Goal: Communication & Community: Answer question/provide support

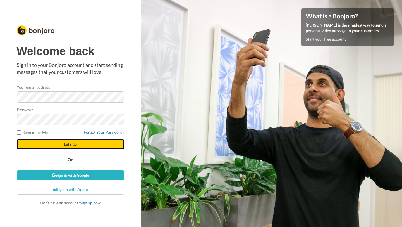
click at [52, 146] on button "Let's go" at bounding box center [71, 144] width 108 height 10
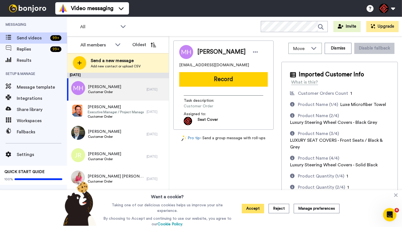
click at [257, 208] on button "Accept" at bounding box center [253, 208] width 22 height 9
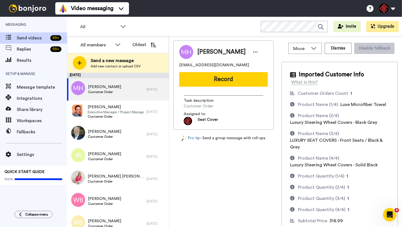
click at [205, 51] on span "Mason Hilleren" at bounding box center [221, 52] width 48 height 8
copy span "Mason"
click at [210, 82] on button "Record" at bounding box center [223, 79] width 89 height 15
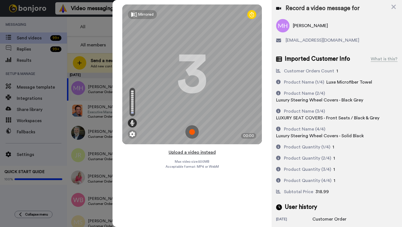
click at [194, 153] on button "Upload a video instead" at bounding box center [192, 152] width 51 height 7
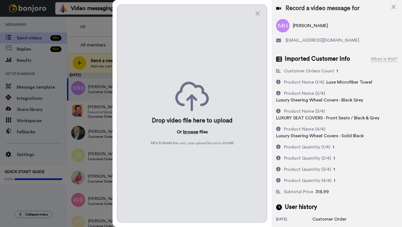
click at [190, 133] on button "browse" at bounding box center [190, 131] width 15 height 7
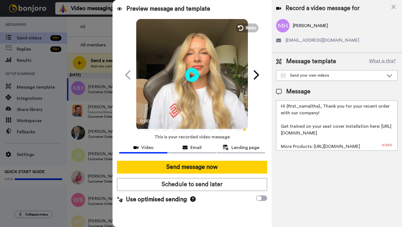
drag, startPoint x: 320, startPoint y: 106, endPoint x: 286, endPoint y: 108, distance: 33.9
click at [286, 108] on textarea "Hi {first_name|the}, Thank you for your recent order with our company! Get trai…" at bounding box center [336, 125] width 121 height 50
paste textarea "Mason"
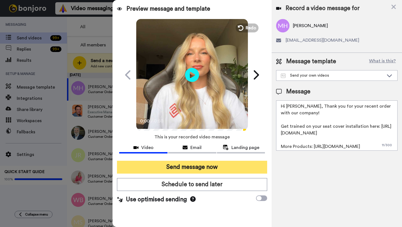
type textarea "Hi Mason, Thank you for your recent order with our company! Get trained on your…"
click at [197, 165] on button "Send message now" at bounding box center [192, 167] width 150 height 13
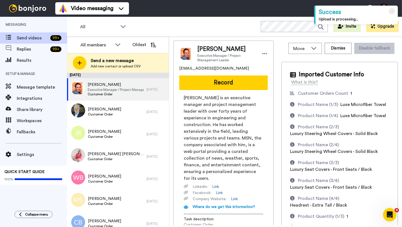
click at [205, 51] on span "George Sturgis" at bounding box center [226, 49] width 58 height 8
copy span "George"
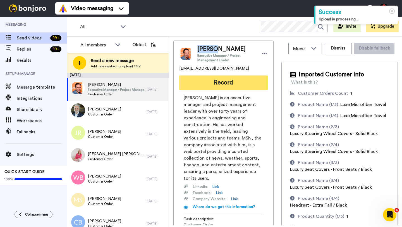
click at [203, 78] on button "Record" at bounding box center [223, 82] width 89 height 15
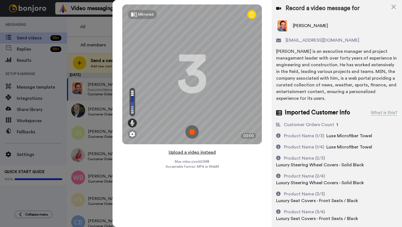
click at [188, 152] on button "Upload a video instead" at bounding box center [192, 152] width 51 height 7
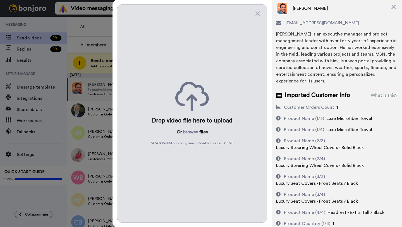
scroll to position [19, 0]
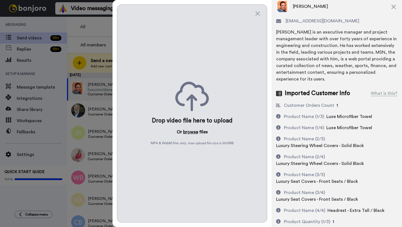
click at [188, 133] on button "browse" at bounding box center [190, 131] width 15 height 7
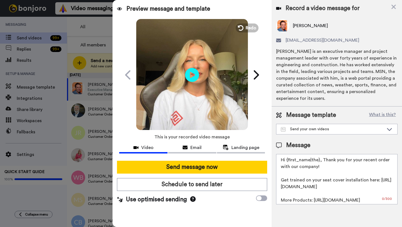
scroll to position [0, 0]
drag, startPoint x: 319, startPoint y: 162, endPoint x: 287, endPoint y: 162, distance: 32.4
click at [287, 162] on textarea "Hi {first_name|the}, Thank you for your recent order with our company! Get trai…" at bounding box center [336, 179] width 121 height 50
paste textarea "George"
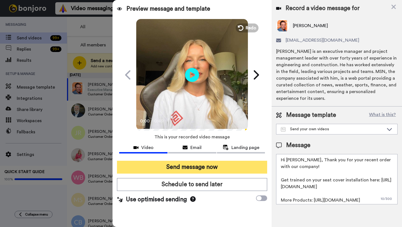
type textarea "Hi George, Thank you for your recent order with our company! Get trained on you…"
click at [202, 170] on button "Send message now" at bounding box center [192, 167] width 150 height 13
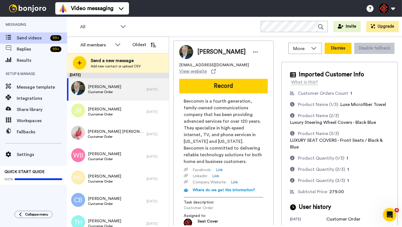
click at [340, 47] on button "Dismiss" at bounding box center [338, 48] width 27 height 11
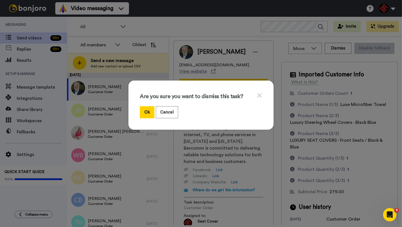
click at [261, 95] on icon at bounding box center [259, 95] width 5 height 7
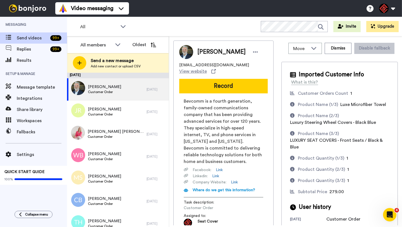
click at [203, 50] on span "[PERSON_NAME]" at bounding box center [221, 52] width 48 height 8
copy span "Steven"
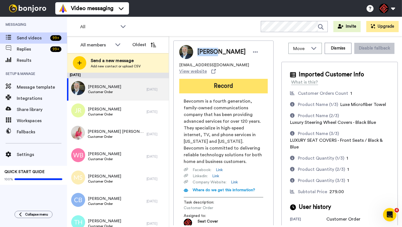
click at [209, 87] on button "Record" at bounding box center [223, 86] width 89 height 15
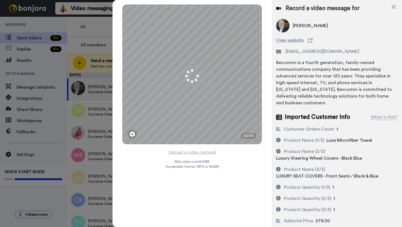
click at [185, 152] on button "Upload a video instead" at bounding box center [192, 152] width 51 height 7
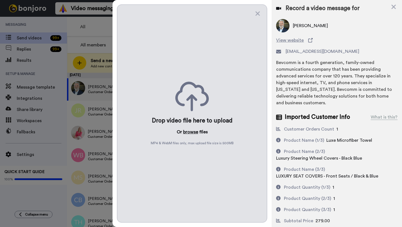
click at [186, 132] on button "browse" at bounding box center [190, 131] width 15 height 7
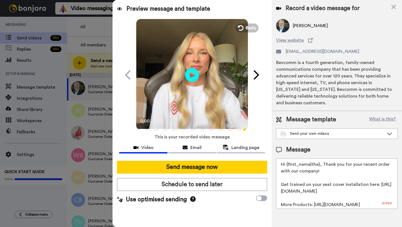
drag, startPoint x: 319, startPoint y: 166, endPoint x: 288, endPoint y: 165, distance: 31.3
click at [288, 165] on textarea "Hi {first_name|the}, Thank you for your recent order with our company! Get trai…" at bounding box center [336, 183] width 121 height 50
paste textarea "Steven"
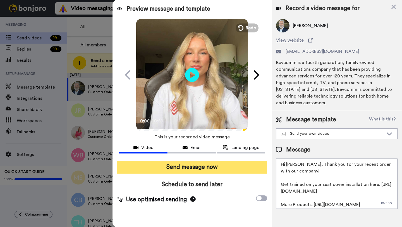
type textarea "Hi Steven, Thank you for your recent order with our company! Get trained on you…"
click at [248, 163] on button "Send message now" at bounding box center [192, 167] width 150 height 13
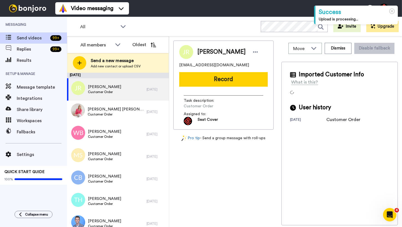
click at [207, 54] on span "Jason Roblero" at bounding box center [221, 52] width 48 height 8
copy span "Jason"
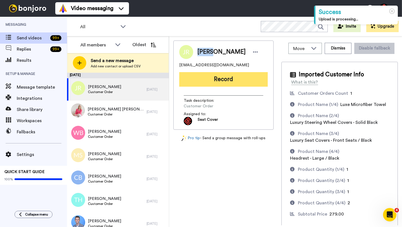
click at [214, 79] on button "Record" at bounding box center [223, 79] width 89 height 15
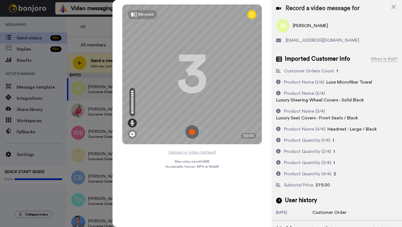
drag, startPoint x: 183, startPoint y: 152, endPoint x: 182, endPoint y: 148, distance: 4.1
click at [182, 148] on div "Mirrored Redo 3 00:00 Upload a video instead Max video size: 500 MB Acceptable …" at bounding box center [192, 113] width 159 height 227
click at [178, 154] on button "Upload a video instead" at bounding box center [192, 152] width 51 height 7
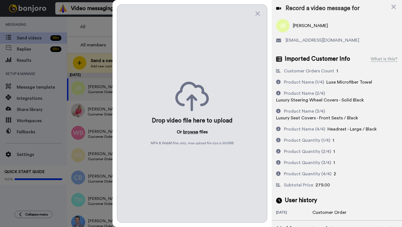
click at [185, 133] on button "browse" at bounding box center [190, 131] width 15 height 7
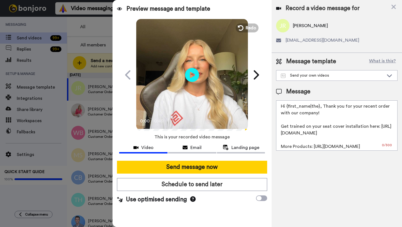
drag, startPoint x: 319, startPoint y: 107, endPoint x: 287, endPoint y: 107, distance: 31.3
click at [287, 107] on textarea "Hi {first_name|the}, Thank you for your recent order with our company! Get trai…" at bounding box center [336, 125] width 121 height 50
paste textarea "Jason"
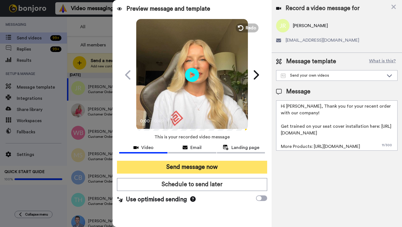
type textarea "Hi Jason, Thank you for your recent order with our company! Get trained on your…"
click at [205, 167] on button "Send message now" at bounding box center [192, 167] width 150 height 13
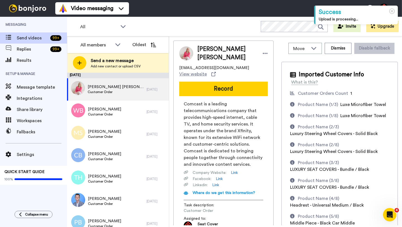
click at [200, 55] on span "Jan Boyd Haring" at bounding box center [227, 53] width 60 height 17
copy span "Jan"
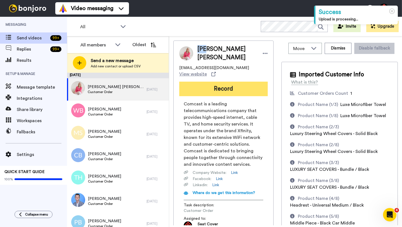
click at [193, 89] on button "Record" at bounding box center [223, 89] width 89 height 15
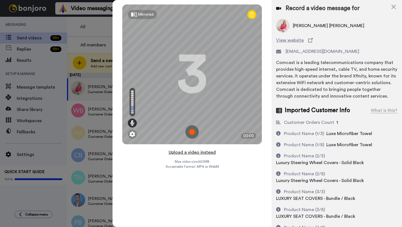
click at [180, 152] on button "Upload a video instead" at bounding box center [192, 152] width 51 height 7
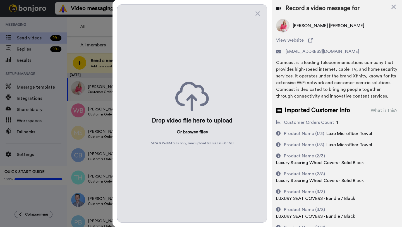
click at [189, 133] on button "browse" at bounding box center [190, 131] width 15 height 7
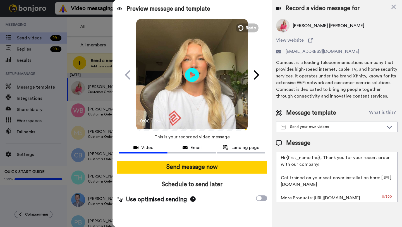
drag, startPoint x: 320, startPoint y: 159, endPoint x: 286, endPoint y: 158, distance: 34.1
click at [286, 158] on textarea "Hi {first_name|the}, Thank you for your recent order with our company! Get trai…" at bounding box center [336, 177] width 121 height 50
paste textarea "Jan"
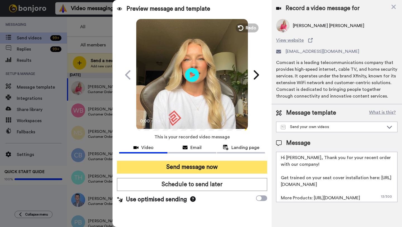
type textarea "Hi Jan, Thank you for your recent order with our company! Get trained on your s…"
click at [205, 167] on button "Send message now" at bounding box center [192, 167] width 150 height 13
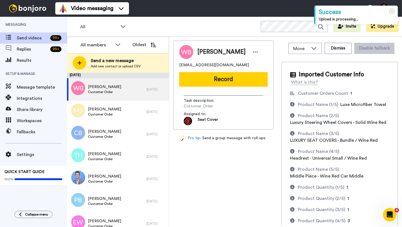
click at [204, 54] on span "[PERSON_NAME]" at bounding box center [221, 52] width 48 height 8
copy span "[PERSON_NAME]"
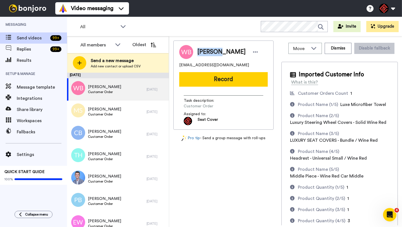
copy span "[PERSON_NAME]"
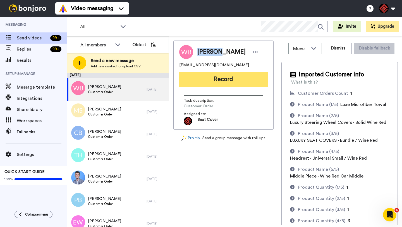
click at [212, 73] on button "Record" at bounding box center [223, 79] width 89 height 15
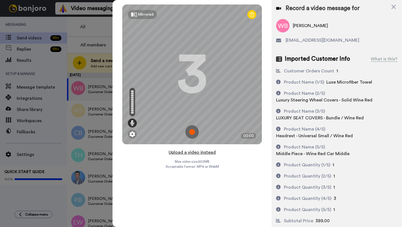
click at [197, 151] on button "Upload a video instead" at bounding box center [192, 152] width 51 height 7
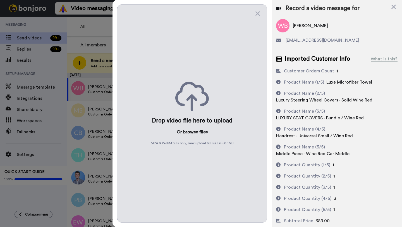
click at [193, 132] on button "browse" at bounding box center [190, 131] width 15 height 7
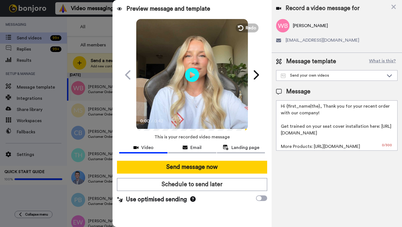
drag, startPoint x: 320, startPoint y: 106, endPoint x: 288, endPoint y: 106, distance: 31.8
click at [288, 106] on textarea "Hi {first_name|the}, Thank you for your recent order with our company! Get trai…" at bounding box center [336, 125] width 121 height 50
paste textarea "William"
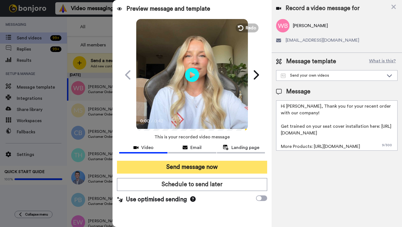
type textarea "Hi William, Thank you for your recent order with our company! Get trained on yo…"
click at [175, 173] on button "Send message now" at bounding box center [192, 167] width 150 height 13
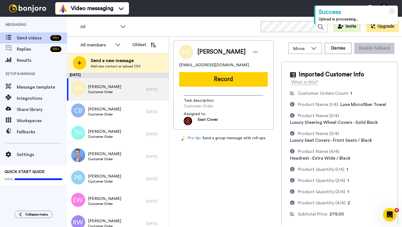
click at [205, 55] on span "[PERSON_NAME]" at bounding box center [221, 52] width 48 height 8
copy span "[PERSON_NAME]"
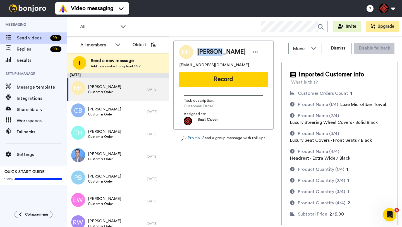
copy span "[PERSON_NAME]"
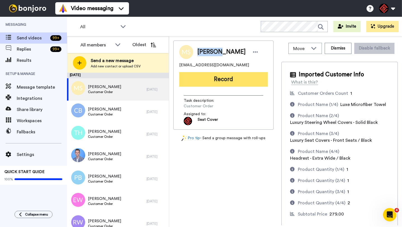
click at [213, 75] on button "Record" at bounding box center [223, 79] width 89 height 15
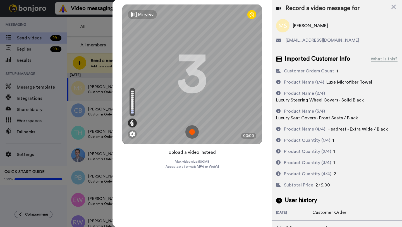
click at [193, 154] on button "Upload a video instead" at bounding box center [192, 152] width 51 height 7
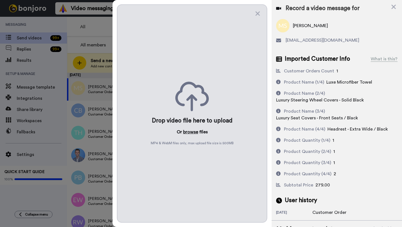
click at [187, 132] on button "browse" at bounding box center [190, 131] width 15 height 7
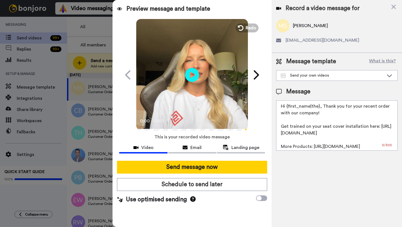
drag, startPoint x: 320, startPoint y: 108, endPoint x: 287, endPoint y: 108, distance: 33.2
click at [287, 108] on textarea "Hi {first_name|the}, Thank you for your recent order with our company! Get trai…" at bounding box center [336, 125] width 121 height 50
paste textarea "[PERSON_NAME]"
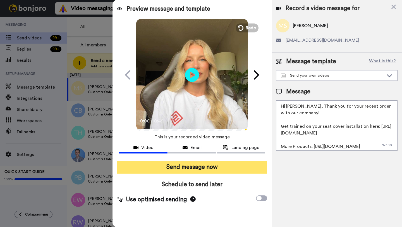
type textarea "Hi [PERSON_NAME], Thank you for your recent order with our company! Get trained…"
click at [182, 164] on button "Send message now" at bounding box center [192, 167] width 150 height 13
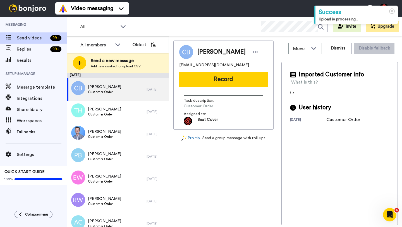
click at [206, 52] on span "[PERSON_NAME]" at bounding box center [221, 52] width 48 height 8
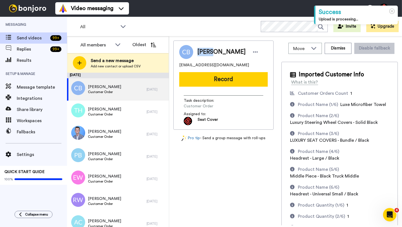
copy span "[PERSON_NAME]"
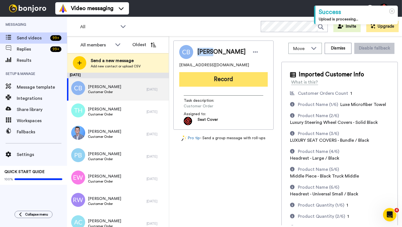
click at [216, 81] on button "Record" at bounding box center [223, 79] width 89 height 15
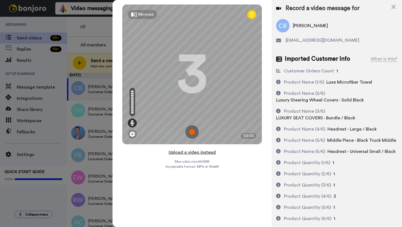
click at [191, 154] on button "Upload a video instead" at bounding box center [192, 152] width 51 height 7
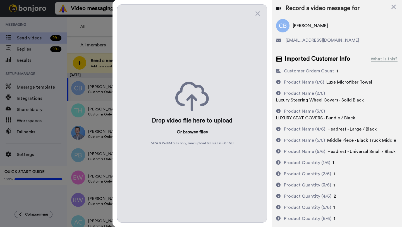
click at [190, 130] on button "browse" at bounding box center [190, 131] width 15 height 7
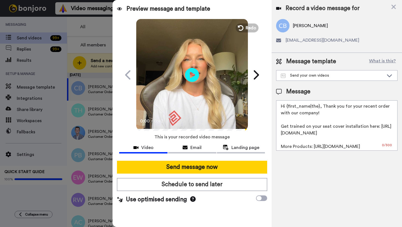
drag, startPoint x: 319, startPoint y: 108, endPoint x: 288, endPoint y: 108, distance: 31.3
click at [288, 108] on textarea "Hi {first_name|the}, Thank you for your recent order with our company! Get trai…" at bounding box center [336, 125] width 121 height 50
paste textarea "Craig"
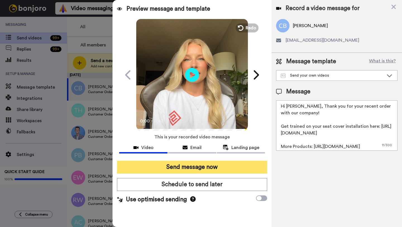
type textarea "Hi Craig, Thank you for your recent order with our company! Get trained on your…"
click at [211, 171] on button "Send message now" at bounding box center [192, 167] width 150 height 13
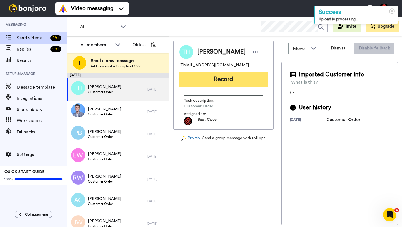
click at [220, 84] on button "Record" at bounding box center [223, 79] width 89 height 15
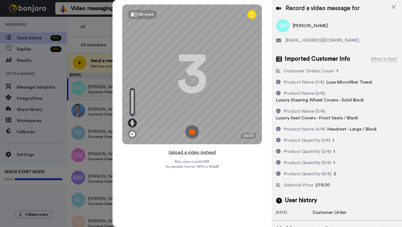
click at [195, 152] on button "Upload a video instead" at bounding box center [192, 152] width 51 height 7
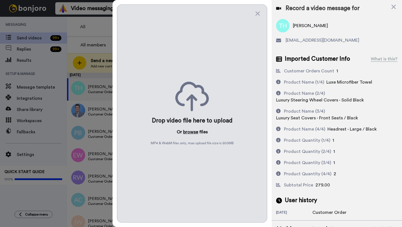
click at [188, 133] on button "browse" at bounding box center [190, 131] width 15 height 7
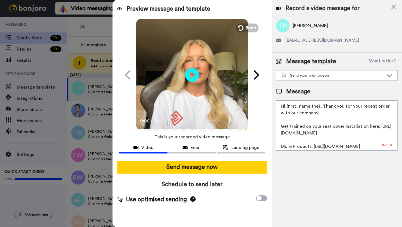
drag, startPoint x: 318, startPoint y: 107, endPoint x: 287, endPoint y: 108, distance: 31.3
click at [287, 108] on textarea "Hi {first_name|the}, Thank you for your recent order with our company! Get trai…" at bounding box center [336, 125] width 121 height 50
paste textarea "Craig"
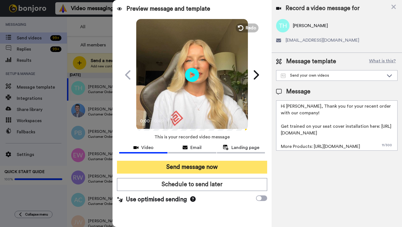
type textarea "Hi Trent, Thank you for your recent order with our company! Get trained on your…"
click at [193, 169] on button "Send message now" at bounding box center [192, 167] width 150 height 13
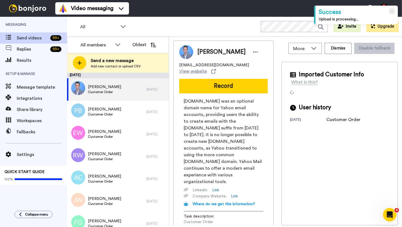
click at [201, 51] on span "[PERSON_NAME]" at bounding box center [221, 52] width 48 height 8
copy span "[PERSON_NAME]"
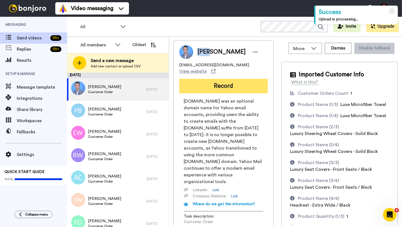
click at [219, 79] on button "Record" at bounding box center [223, 86] width 89 height 15
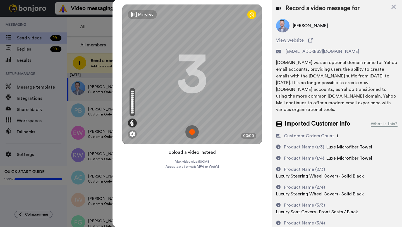
click at [191, 152] on button "Upload a video instead" at bounding box center [192, 152] width 51 height 7
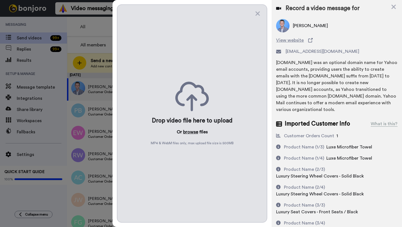
click at [190, 132] on button "browse" at bounding box center [190, 131] width 15 height 7
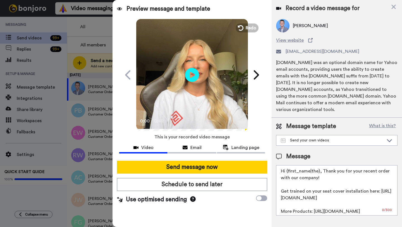
drag, startPoint x: 319, startPoint y: 166, endPoint x: 289, endPoint y: 166, distance: 30.2
click at [289, 166] on textarea "Hi {first_name|the}, Thank you for your recent order with our company! Get trai…" at bounding box center [336, 190] width 121 height 50
paste textarea "Cody"
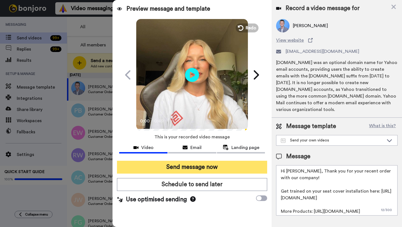
type textarea "Hi Cody, Thank you for your recent order with our company! Get trained on your …"
click at [203, 166] on button "Send message now" at bounding box center [192, 167] width 150 height 13
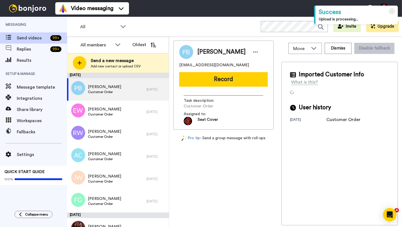
click at [206, 54] on span "[PERSON_NAME]" at bounding box center [221, 52] width 48 height 8
copy span "[PERSON_NAME]"
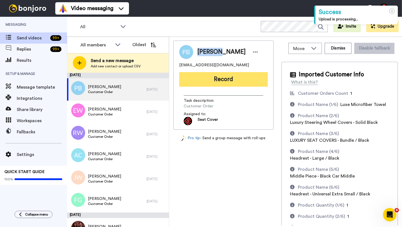
click at [216, 79] on button "Record" at bounding box center [223, 79] width 89 height 15
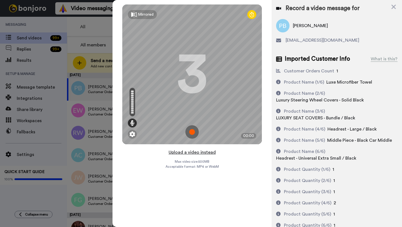
click at [200, 152] on button "Upload a video instead" at bounding box center [192, 152] width 51 height 7
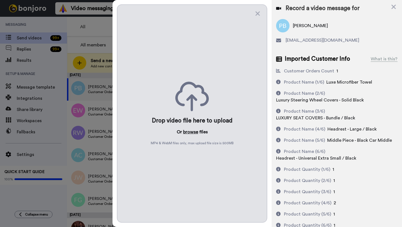
click at [191, 133] on button "browse" at bounding box center [190, 131] width 15 height 7
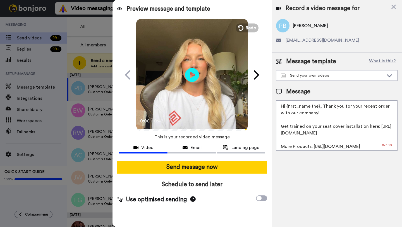
drag, startPoint x: 319, startPoint y: 109, endPoint x: 287, endPoint y: 108, distance: 31.8
click at [287, 108] on textarea "Hi {first_name|the}, Thank you for your recent order with our company! Get trai…" at bounding box center [336, 125] width 121 height 50
paste textarea "[PERSON_NAME]"
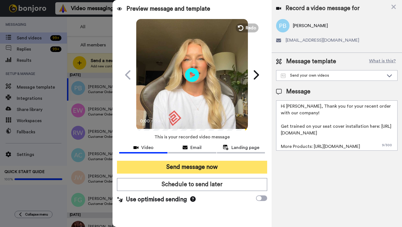
type textarea "Hi [PERSON_NAME], Thank you for your recent order with our company! Get trained…"
click at [201, 167] on button "Send message now" at bounding box center [192, 167] width 150 height 13
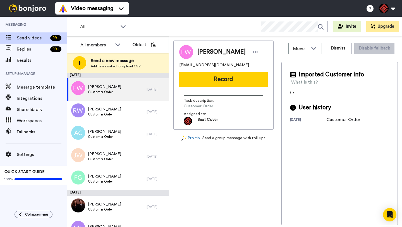
click at [202, 52] on span "Eric Wilson" at bounding box center [221, 52] width 48 height 8
copy span "Eric"
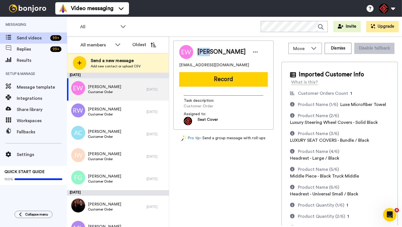
copy span "Eric"
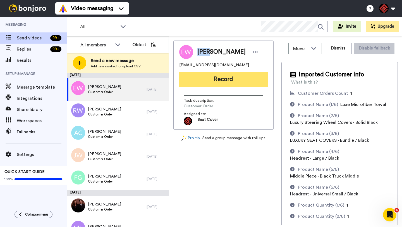
click at [220, 83] on button "Record" at bounding box center [223, 79] width 89 height 15
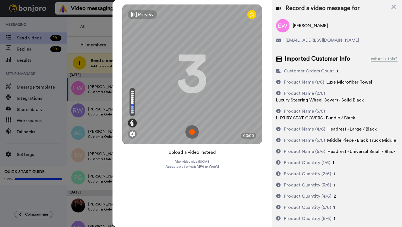
click at [188, 152] on button "Upload a video instead" at bounding box center [192, 152] width 51 height 7
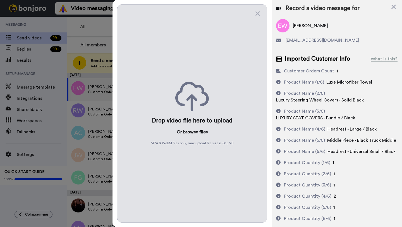
click at [190, 131] on button "browse" at bounding box center [190, 131] width 15 height 7
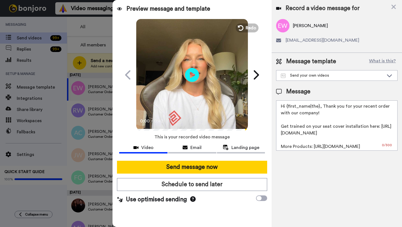
drag, startPoint x: 319, startPoint y: 108, endPoint x: 289, endPoint y: 106, distance: 29.9
click at [289, 106] on textarea "Hi {first_name|the}, Thank you for your recent order with our company! Get trai…" at bounding box center [336, 125] width 121 height 50
paste textarea "Eric"
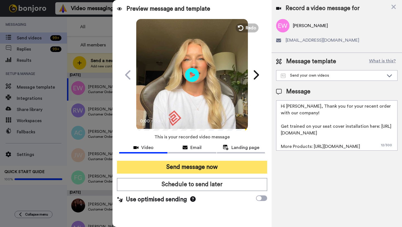
type textarea "Hi Eric, Thank you for your recent order with our company! Get trained on your …"
click at [195, 169] on button "Send message now" at bounding box center [192, 167] width 150 height 13
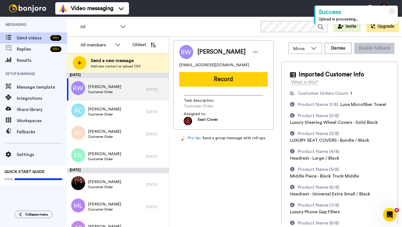
click at [206, 52] on span "[PERSON_NAME]" at bounding box center [221, 52] width 48 height 8
copy span "[PERSON_NAME]"
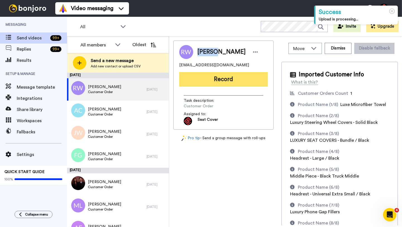
click at [223, 77] on button "Record" at bounding box center [223, 79] width 89 height 15
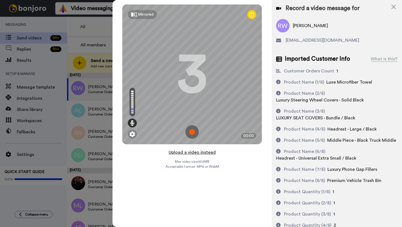
click at [187, 153] on button "Upload a video instead" at bounding box center [192, 152] width 51 height 7
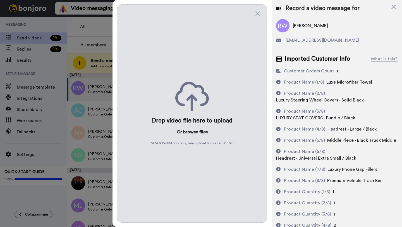
click at [188, 132] on button "browse" at bounding box center [190, 131] width 15 height 7
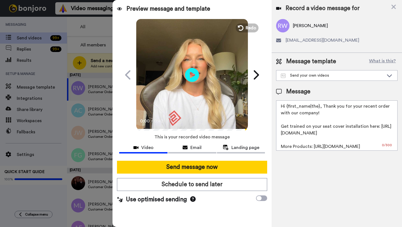
drag, startPoint x: 318, startPoint y: 107, endPoint x: 289, endPoint y: 108, distance: 29.6
click at [289, 108] on textarea "Hi {first_name|the}, Thank you for your recent order with our company! Get trai…" at bounding box center [336, 125] width 121 height 50
paste textarea "[PERSON_NAME]"
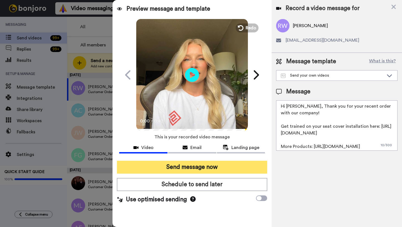
type textarea "Hi [PERSON_NAME], Thank you for your recent order with our company! Get trained…"
click at [195, 166] on button "Send message now" at bounding box center [192, 167] width 150 height 13
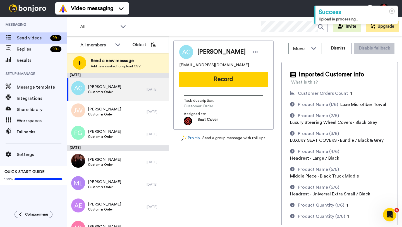
click at [203, 50] on span "[PERSON_NAME]" at bounding box center [221, 52] width 48 height 8
copy span "[PERSON_NAME]"
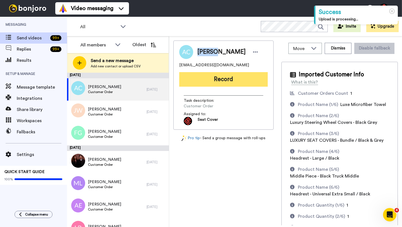
click at [219, 81] on button "Record" at bounding box center [223, 79] width 89 height 15
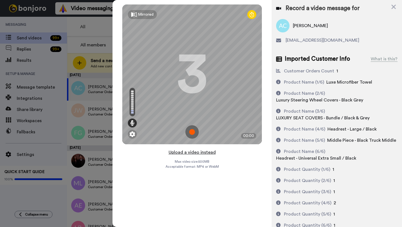
click at [189, 154] on button "Upload a video instead" at bounding box center [192, 152] width 51 height 7
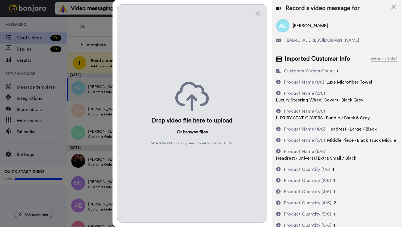
click at [188, 133] on button "browse" at bounding box center [190, 131] width 15 height 7
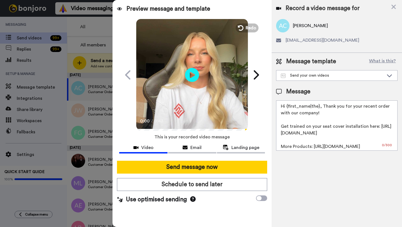
drag, startPoint x: 319, startPoint y: 107, endPoint x: 289, endPoint y: 107, distance: 30.2
click at [289, 107] on textarea "Hi {first_name|the}, Thank you for your recent order with our company! Get trai…" at bounding box center [336, 125] width 121 height 50
paste textarea "Angela"
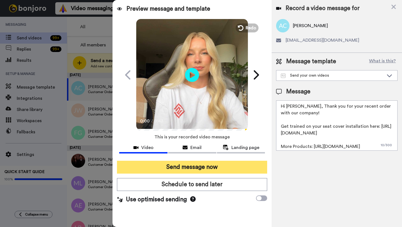
type textarea "Hi Angela, Thank you for your recent order with our company! Get trained on you…"
click at [197, 171] on button "Send message now" at bounding box center [192, 167] width 150 height 13
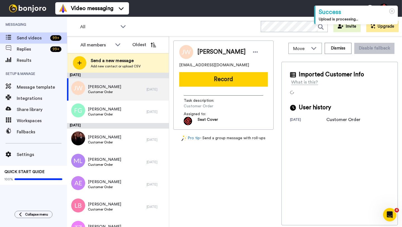
click at [208, 53] on span "[PERSON_NAME]" at bounding box center [221, 52] width 48 height 8
copy span "[PERSON_NAME]"
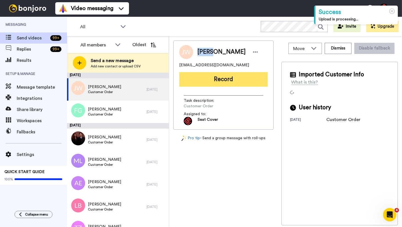
click at [225, 76] on button "Record" at bounding box center [223, 79] width 89 height 15
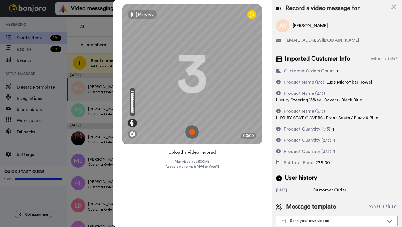
click at [190, 152] on button "Upload a video instead" at bounding box center [192, 152] width 51 height 7
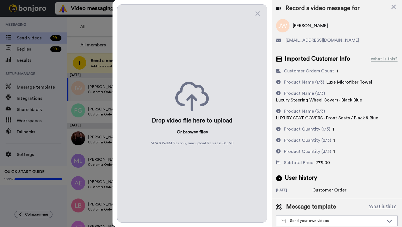
click at [186, 132] on button "browse" at bounding box center [190, 131] width 15 height 7
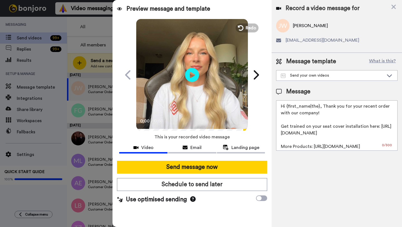
drag, startPoint x: 319, startPoint y: 107, endPoint x: 287, endPoint y: 107, distance: 32.1
click at [287, 107] on textarea "Hi {first_name|the}, Thank you for your recent order with our company! Get trai…" at bounding box center [336, 125] width 121 height 50
paste textarea "[PERSON_NAME]"
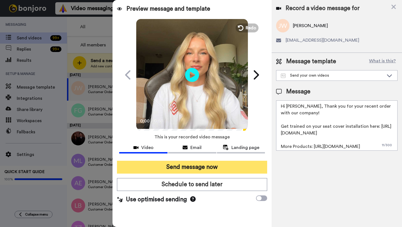
type textarea "Hi [PERSON_NAME], Thank you for your recent order with our company! Get trained…"
click at [185, 163] on button "Send message now" at bounding box center [192, 167] width 150 height 13
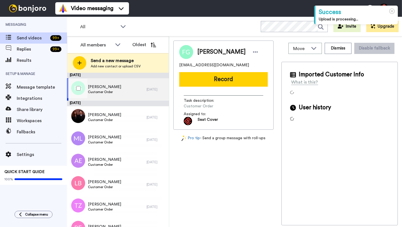
click at [137, 88] on div "Fernando Gonzalez Customer Order" at bounding box center [107, 89] width 80 height 22
click at [206, 51] on span "Fernando Gonzalez" at bounding box center [221, 52] width 48 height 8
copy span "Fernando"
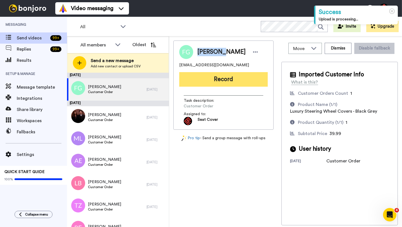
click at [208, 82] on button "Record" at bounding box center [223, 79] width 89 height 15
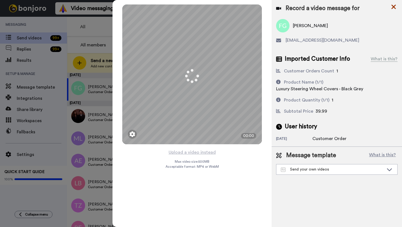
click at [395, 8] on icon at bounding box center [394, 7] width 4 height 4
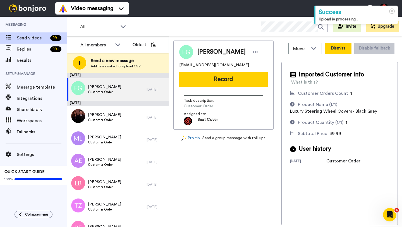
click at [340, 48] on button "Dismiss" at bounding box center [338, 48] width 27 height 11
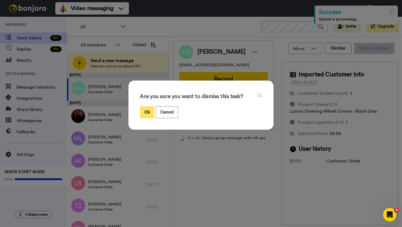
click at [145, 111] on button "Ok" at bounding box center [147, 112] width 15 height 12
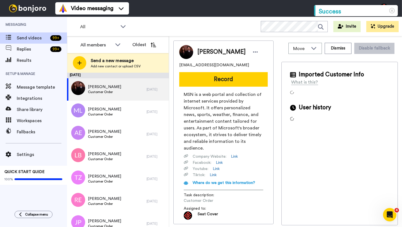
click at [208, 53] on span "Derek Addison" at bounding box center [221, 52] width 48 height 8
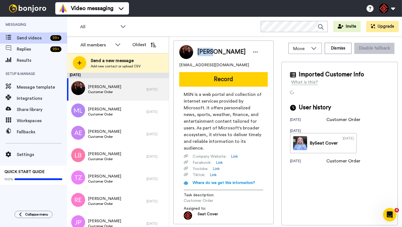
copy span "Derek"
click at [335, 51] on button "Dismiss" at bounding box center [338, 48] width 27 height 11
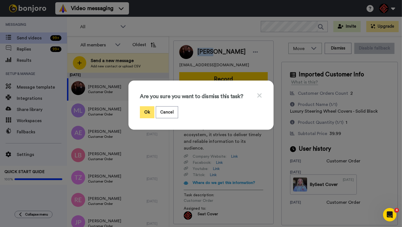
click at [148, 112] on button "Ok" at bounding box center [147, 112] width 15 height 12
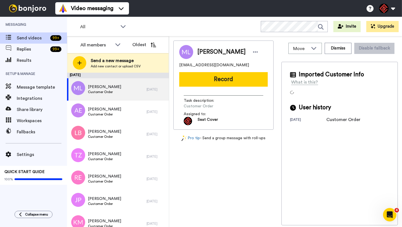
click at [209, 51] on span "Michael Lenino" at bounding box center [221, 52] width 48 height 8
copy span "Michael"
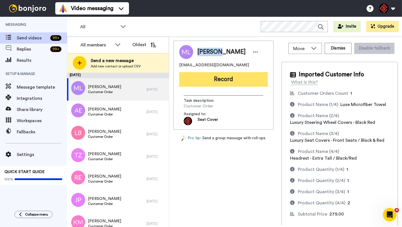
click at [205, 82] on button "Record" at bounding box center [223, 79] width 89 height 15
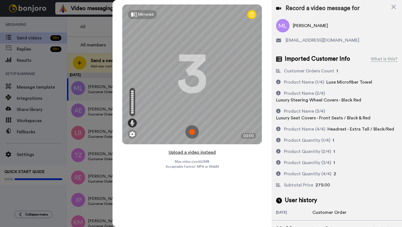
click at [188, 152] on button "Upload a video instead" at bounding box center [192, 152] width 51 height 7
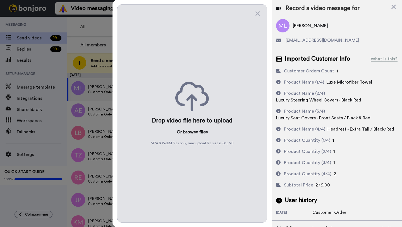
click at [192, 132] on button "browse" at bounding box center [190, 131] width 15 height 7
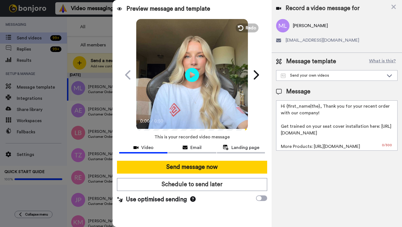
drag, startPoint x: 319, startPoint y: 107, endPoint x: 289, endPoint y: 107, distance: 29.9
click at [289, 107] on textarea "Hi {first_name|the}, Thank you for your recent order with our company! Get trai…" at bounding box center [336, 125] width 121 height 50
paste textarea "Michael"
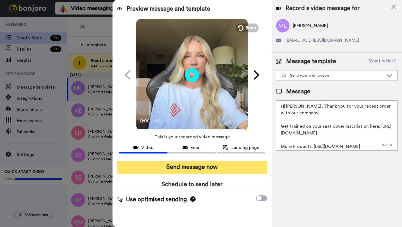
type textarea "Hi Michael, Thank you for your recent order with our company! Get trained on yo…"
click at [211, 165] on button "Send message now" at bounding box center [192, 167] width 150 height 13
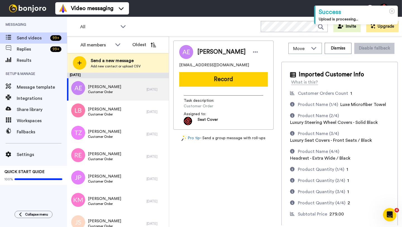
click at [205, 53] on span "[PERSON_NAME]" at bounding box center [221, 52] width 48 height 8
copy span "Alexa"
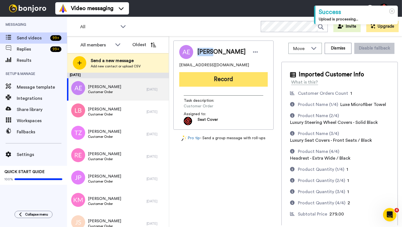
click at [223, 78] on button "Record" at bounding box center [223, 79] width 89 height 15
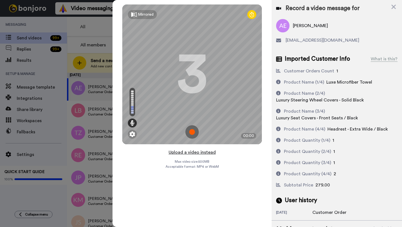
click at [193, 152] on button "Upload a video instead" at bounding box center [192, 152] width 51 height 7
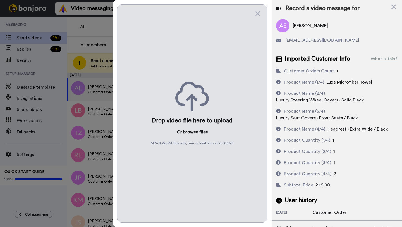
click at [189, 132] on button "browse" at bounding box center [190, 131] width 15 height 7
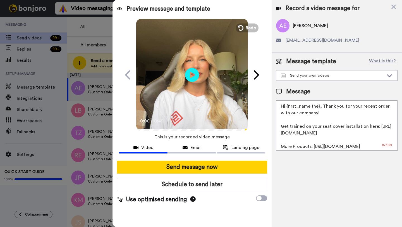
drag, startPoint x: 319, startPoint y: 108, endPoint x: 287, endPoint y: 108, distance: 31.8
click at [287, 108] on textarea "Hi {first_name|the}, Thank you for your recent order with our company! Get trai…" at bounding box center [336, 125] width 121 height 50
paste textarea "Alexa"
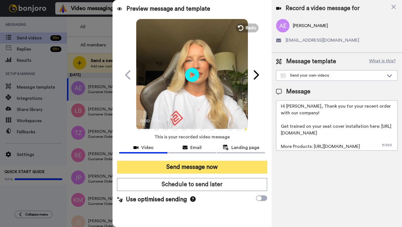
type textarea "Hi [PERSON_NAME], Thank you for your recent order with our company! Get trained…"
click at [193, 168] on button "Send message now" at bounding box center [192, 167] width 150 height 13
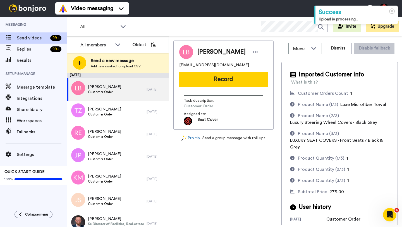
click at [203, 54] on span "[PERSON_NAME]" at bounding box center [221, 52] width 48 height 8
copy span "[PERSON_NAME]"
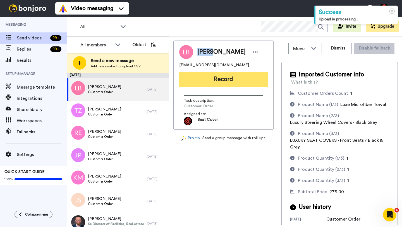
click at [211, 81] on button "Record" at bounding box center [223, 79] width 89 height 15
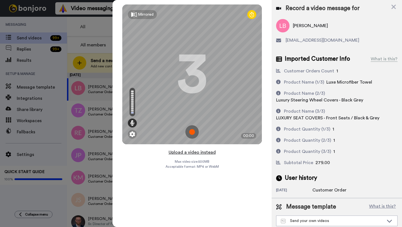
click at [195, 152] on button "Upload a video instead" at bounding box center [192, 152] width 51 height 7
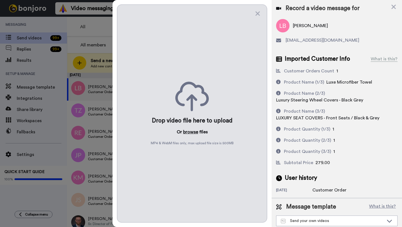
click at [190, 132] on button "browse" at bounding box center [190, 131] width 15 height 7
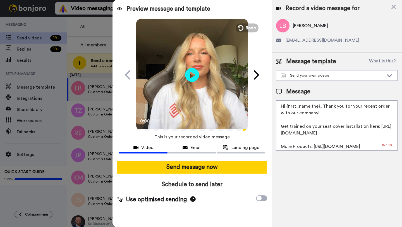
drag, startPoint x: 320, startPoint y: 107, endPoint x: 287, endPoint y: 106, distance: 32.4
click at [287, 106] on textarea "Hi {first_name|the}, Thank you for your recent order with our company! Get trai…" at bounding box center [336, 125] width 121 height 50
paste textarea "[PERSON_NAME]"
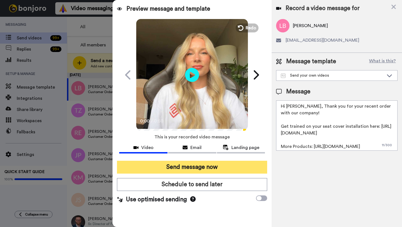
type textarea "Hi [PERSON_NAME], Thank you for your recent order with our company! Get trained…"
click at [201, 171] on button "Send message now" at bounding box center [192, 167] width 150 height 13
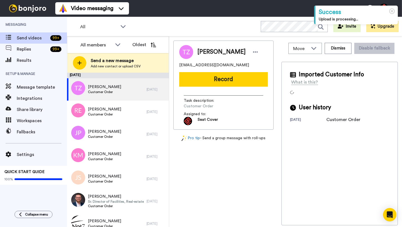
click at [206, 54] on span "Trent Zwicker" at bounding box center [221, 52] width 48 height 8
copy span "Trent"
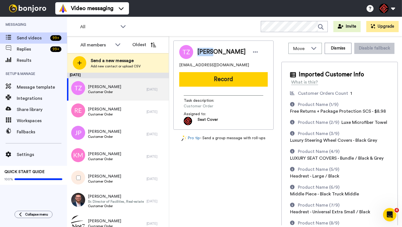
copy span "Trent"
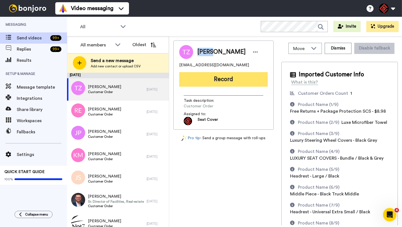
click at [205, 80] on button "Record" at bounding box center [223, 79] width 89 height 15
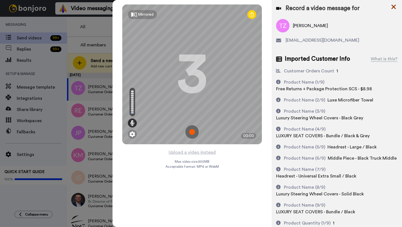
click at [393, 6] on icon at bounding box center [394, 7] width 4 height 4
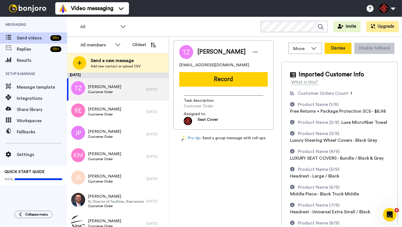
click at [338, 51] on button "Dismiss" at bounding box center [338, 48] width 27 height 11
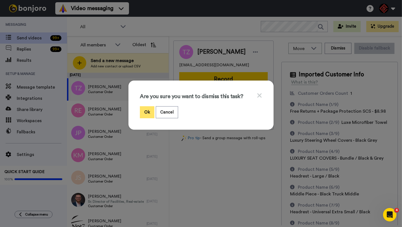
click at [147, 113] on button "Ok" at bounding box center [147, 112] width 15 height 12
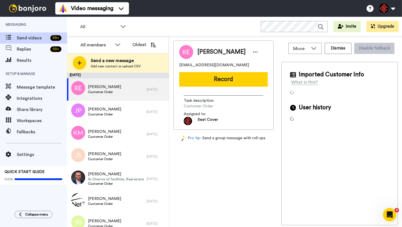
click at [205, 53] on span "Robert E Stewart" at bounding box center [221, 52] width 48 height 8
copy span "Robert"
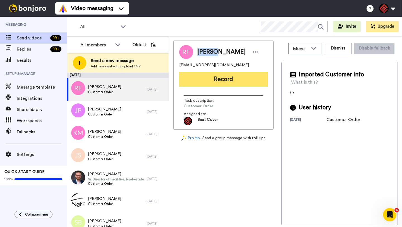
click at [203, 79] on button "Record" at bounding box center [223, 79] width 89 height 15
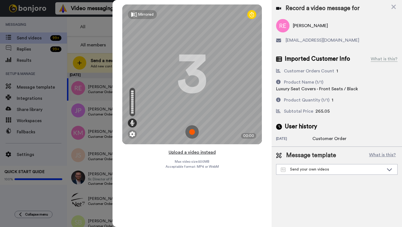
click at [193, 152] on button "Upload a video instead" at bounding box center [192, 152] width 51 height 7
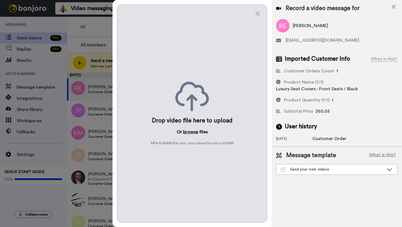
click at [188, 131] on button "browse" at bounding box center [190, 131] width 15 height 7
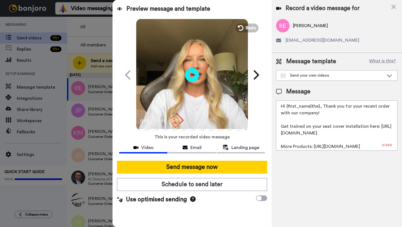
drag, startPoint x: 319, startPoint y: 108, endPoint x: 286, endPoint y: 108, distance: 33.2
click at [286, 108] on textarea "Hi {first_name|the}, Thank you for your recent order with our company! Get trai…" at bounding box center [336, 125] width 121 height 50
paste textarea "Robert"
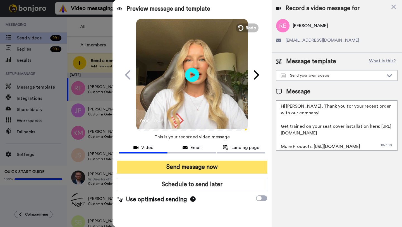
type textarea "Hi Robert, Thank you for your recent order with our company! Get trained on you…"
click at [212, 163] on button "Send message now" at bounding box center [192, 167] width 150 height 13
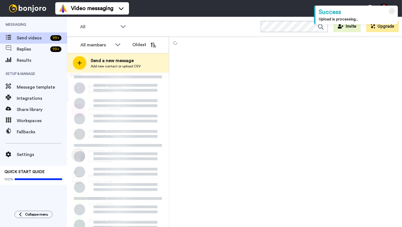
click at [145, 89] on div "[PERSON_NAME] Customer Order" at bounding box center [107, 89] width 80 height 22
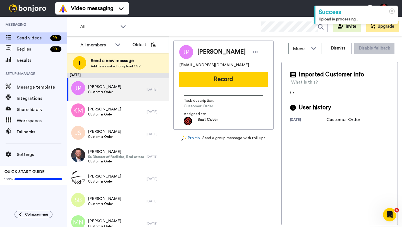
click at [205, 54] on span "[PERSON_NAME]" at bounding box center [221, 52] width 48 height 8
copy span "[PERSON_NAME]"
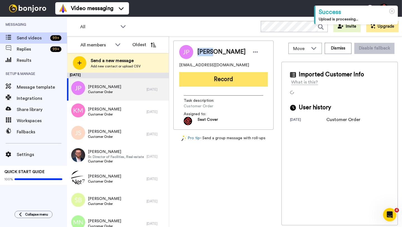
click at [213, 85] on button "Record" at bounding box center [223, 79] width 89 height 15
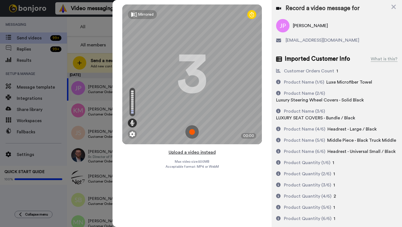
click at [200, 153] on button "Upload a video instead" at bounding box center [192, 152] width 51 height 7
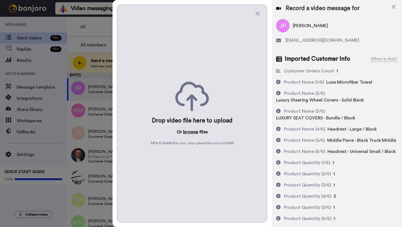
click at [190, 133] on button "browse" at bounding box center [190, 131] width 15 height 7
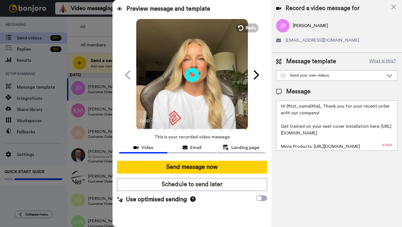
drag, startPoint x: 319, startPoint y: 108, endPoint x: 287, endPoint y: 108, distance: 32.1
click at [287, 108] on textarea "Hi {first_name|the}, Thank you for your recent order with our company! Get trai…" at bounding box center [336, 125] width 121 height 50
paste textarea "[PERSON_NAME]"
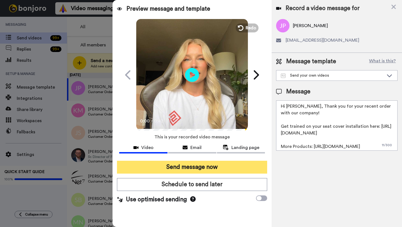
type textarea "Hi Jerry, Thank you for your recent order with our company! Get trained on your…"
click at [187, 162] on button "Send message now" at bounding box center [192, 167] width 150 height 13
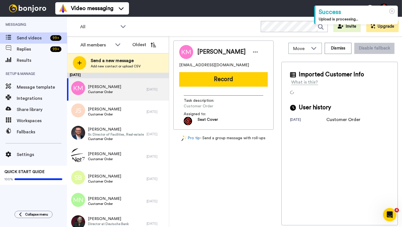
click at [202, 52] on span "[PERSON_NAME]" at bounding box center [221, 52] width 48 height 8
click at [202, 52] on span "Khy Marriott" at bounding box center [221, 52] width 48 height 8
copy span "Khy"
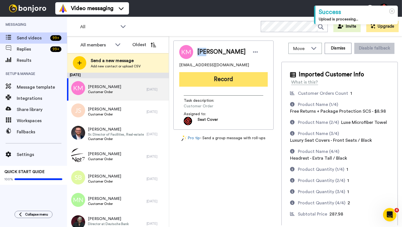
click at [206, 78] on button "Record" at bounding box center [223, 79] width 89 height 15
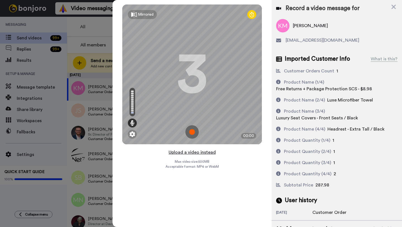
click at [194, 152] on button "Upload a video instead" at bounding box center [192, 152] width 51 height 7
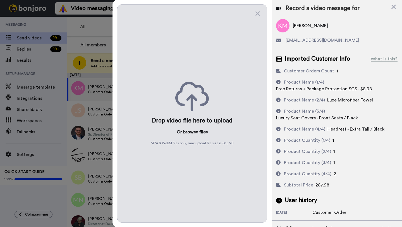
click at [185, 132] on button "browse" at bounding box center [190, 131] width 15 height 7
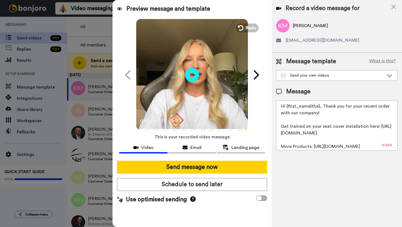
drag, startPoint x: 319, startPoint y: 107, endPoint x: 287, endPoint y: 108, distance: 31.8
click at [287, 108] on textarea "Hi {first_name|the}, Thank you for your recent order with our company! Get trai…" at bounding box center [336, 125] width 121 height 50
paste textarea "Khy"
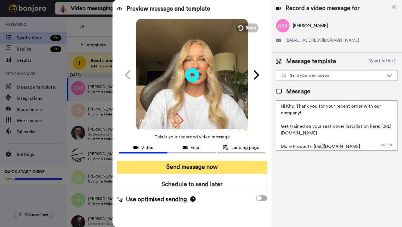
type textarea "Hi Khy, Thank you for your recent order with our company! Get trained on your s…"
click at [195, 170] on button "Send message now" at bounding box center [192, 167] width 150 height 13
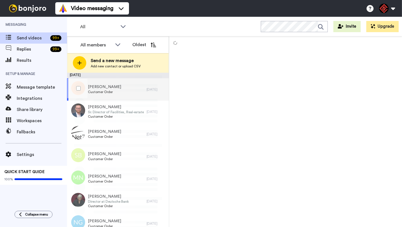
click at [138, 90] on div "[PERSON_NAME] Customer Order" at bounding box center [107, 89] width 80 height 22
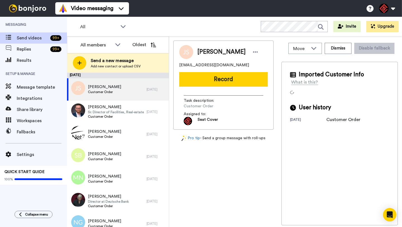
click at [205, 52] on span "[PERSON_NAME]" at bounding box center [221, 52] width 48 height 8
copy span "[PERSON_NAME]"
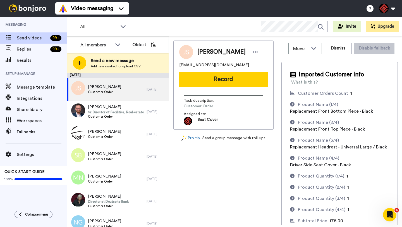
click at [209, 87] on div "[PERSON_NAME] [EMAIL_ADDRESS][DOMAIN_NAME] Record Task description : Customer O…" at bounding box center [223, 84] width 100 height 89
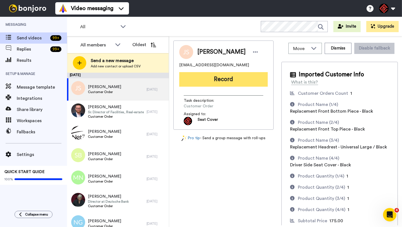
click at [212, 79] on button "Record" at bounding box center [223, 79] width 89 height 15
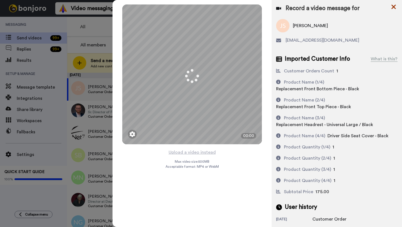
click at [392, 7] on icon at bounding box center [394, 6] width 6 height 7
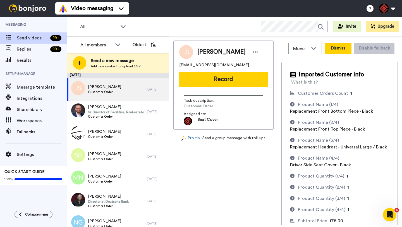
click at [342, 47] on button "Dismiss" at bounding box center [338, 48] width 27 height 11
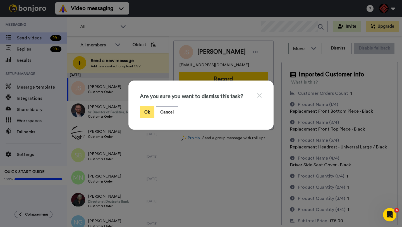
click at [149, 110] on button "Ok" at bounding box center [147, 112] width 15 height 12
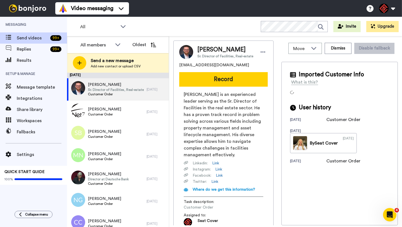
click at [211, 51] on span "Andrew Elswick" at bounding box center [225, 50] width 56 height 8
click at [340, 48] on button "Dismiss" at bounding box center [338, 48] width 27 height 11
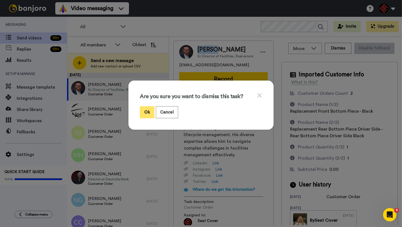
click at [147, 110] on button "Ok" at bounding box center [147, 112] width 15 height 12
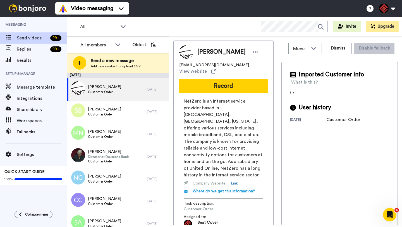
click at [209, 51] on span "Kenneth Richard" at bounding box center [221, 52] width 48 height 8
copy span "Kenneth"
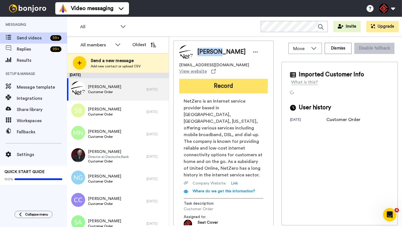
click at [216, 82] on button "Record" at bounding box center [223, 86] width 89 height 15
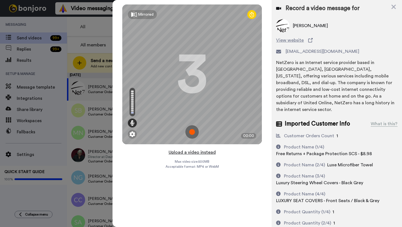
click at [196, 152] on button "Upload a video instead" at bounding box center [192, 152] width 51 height 7
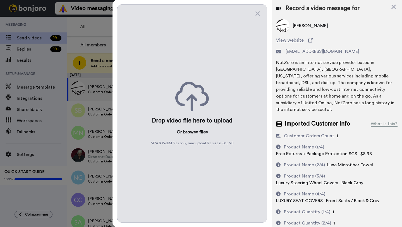
click at [190, 133] on button "browse" at bounding box center [190, 131] width 15 height 7
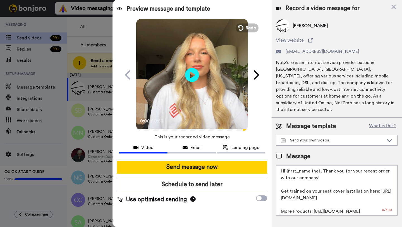
drag, startPoint x: 319, startPoint y: 165, endPoint x: 288, endPoint y: 164, distance: 30.4
click at [288, 165] on textarea "Hi {first_name|the}, Thank you for your recent order with our company! Get trai…" at bounding box center [336, 190] width 121 height 50
paste textarea "Kenneth"
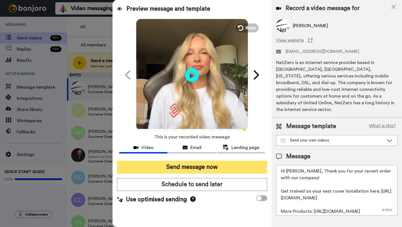
type textarea "Hi Kenneth, Thank you for your recent order with our company! Get trained on yo…"
click at [232, 166] on button "Send message now" at bounding box center [192, 167] width 150 height 13
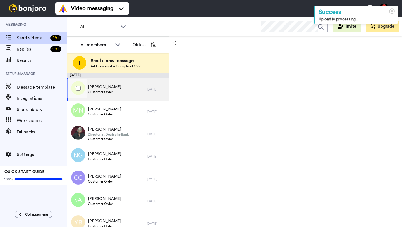
click at [140, 88] on div "[PERSON_NAME] Customer Order" at bounding box center [107, 89] width 80 height 22
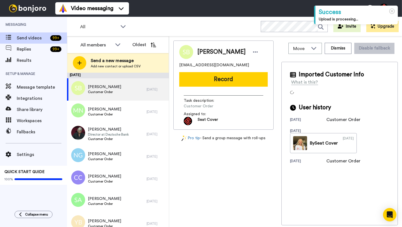
click at [205, 51] on span "[PERSON_NAME]" at bounding box center [221, 52] width 48 height 8
click at [342, 52] on button "Dismiss" at bounding box center [338, 48] width 27 height 11
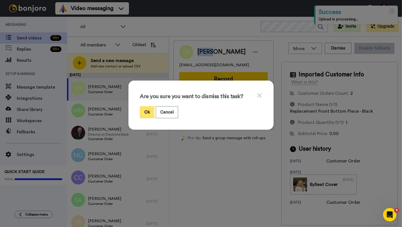
click at [145, 111] on button "Ok" at bounding box center [147, 112] width 15 height 12
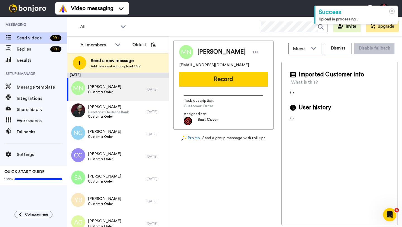
click at [204, 51] on span "[PERSON_NAME]" at bounding box center [221, 52] width 48 height 8
copy span "[PERSON_NAME]"
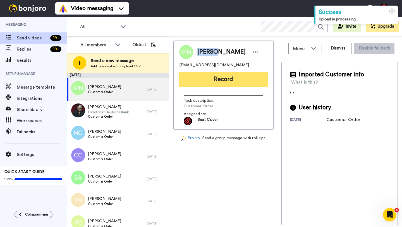
click at [211, 82] on button "Record" at bounding box center [223, 79] width 89 height 15
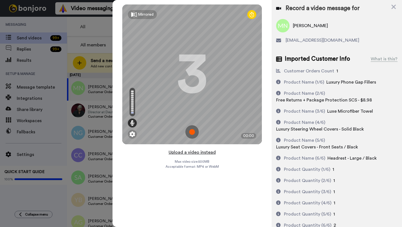
click at [199, 152] on button "Upload a video instead" at bounding box center [192, 152] width 51 height 7
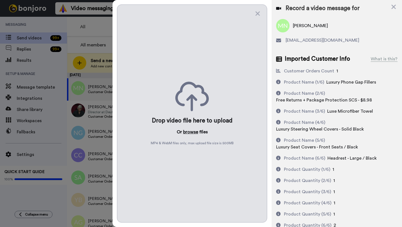
click at [188, 131] on button "browse" at bounding box center [190, 131] width 15 height 7
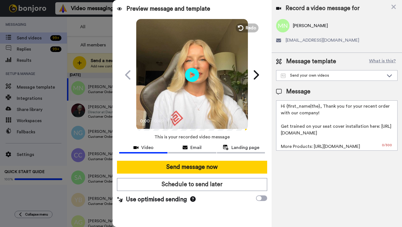
drag, startPoint x: 319, startPoint y: 108, endPoint x: 286, endPoint y: 108, distance: 33.0
click at [286, 108] on textarea "Hi {first_name|the}, Thank you for your recent order with our company! Get trai…" at bounding box center [336, 125] width 121 height 50
paste textarea "[PERSON_NAME]"
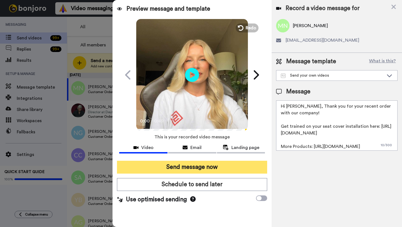
type textarea "Hi [PERSON_NAME], Thank you for your recent order with our company! Get trained…"
click at [187, 166] on button "Send message now" at bounding box center [192, 167] width 150 height 13
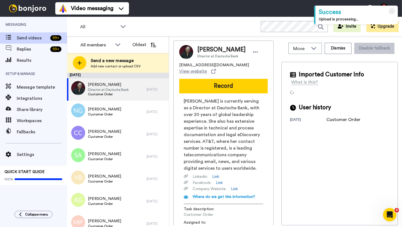
click at [204, 49] on span "[PERSON_NAME]" at bounding box center [221, 50] width 48 height 8
copy span "[PERSON_NAME]"
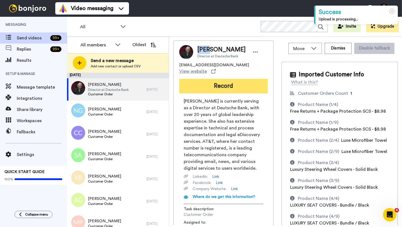
click at [209, 85] on button "Record" at bounding box center [223, 86] width 89 height 15
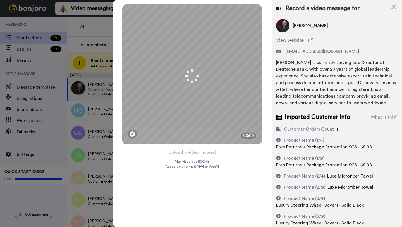
scroll to position [45, 0]
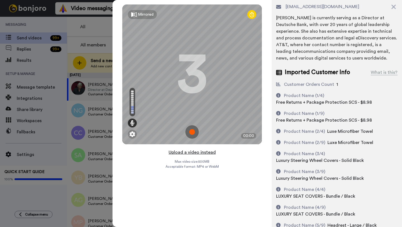
click at [190, 154] on button "Upload a video instead" at bounding box center [192, 152] width 51 height 7
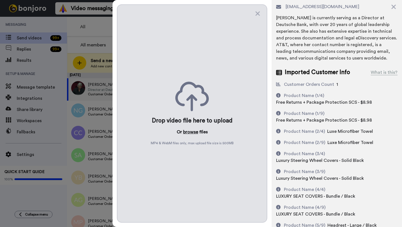
click at [191, 133] on button "browse" at bounding box center [190, 131] width 15 height 7
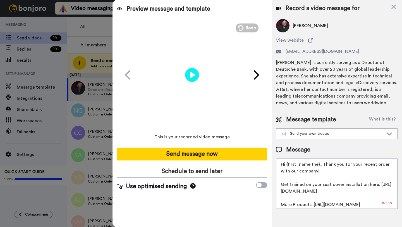
scroll to position [0, 0]
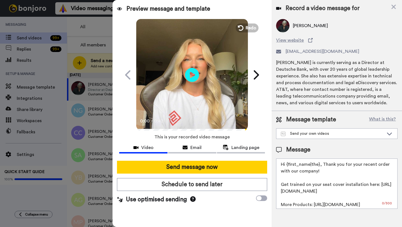
drag, startPoint x: 319, startPoint y: 167, endPoint x: 288, endPoint y: 166, distance: 31.0
click at [288, 166] on textarea "Hi {first_name|the}, Thank you for your recent order with our company! Get trai…" at bounding box center [336, 183] width 121 height 50
paste textarea "Gina"
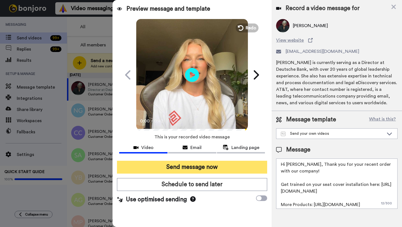
type textarea "Hi Gina, Thank you for your recent order with our company! Get trained on your …"
click at [219, 167] on button "Send message now" at bounding box center [192, 167] width 150 height 13
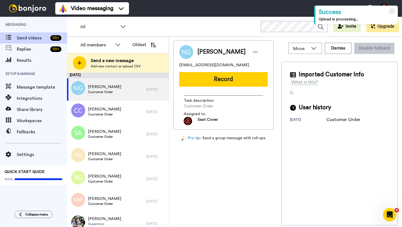
click at [202, 51] on span "[PERSON_NAME]" at bounding box center [221, 52] width 48 height 8
copy span "[PERSON_NAME]"
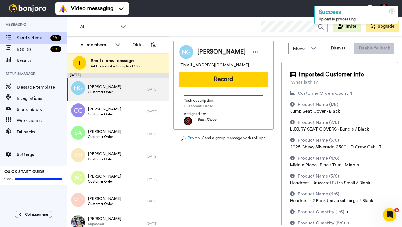
click at [204, 89] on div "[PERSON_NAME] [PERSON_NAME][EMAIL_ADDRESS][DOMAIN_NAME] Record Task description…" at bounding box center [223, 84] width 100 height 89
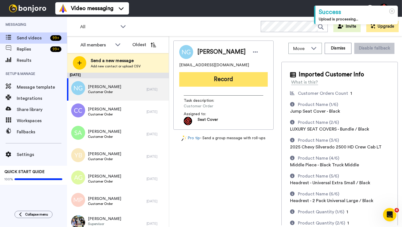
click at [207, 76] on button "Record" at bounding box center [223, 79] width 89 height 15
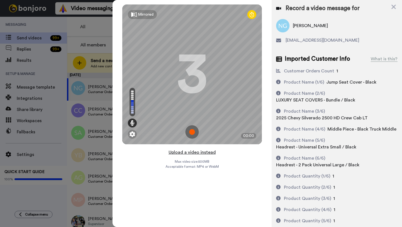
click at [189, 153] on button "Upload a video instead" at bounding box center [192, 152] width 51 height 7
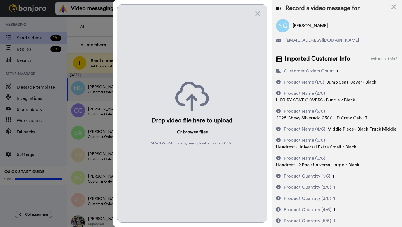
click at [187, 130] on button "browse" at bounding box center [190, 131] width 15 height 7
click at [392, 7] on icon at bounding box center [394, 6] width 6 height 7
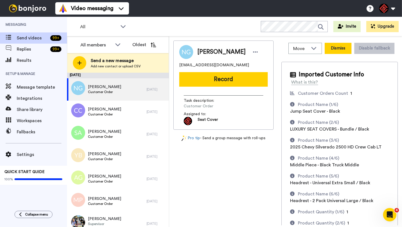
click at [338, 52] on button "Dismiss" at bounding box center [338, 48] width 27 height 11
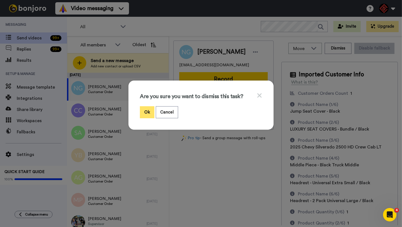
click at [149, 110] on button "Ok" at bounding box center [147, 112] width 15 height 12
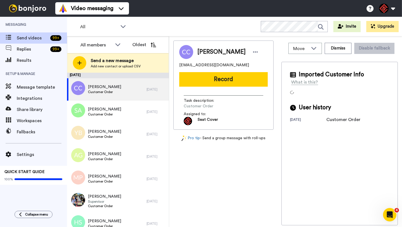
click at [204, 51] on span "Calvin Carey Jr" at bounding box center [221, 52] width 48 height 8
copy span "Calvin"
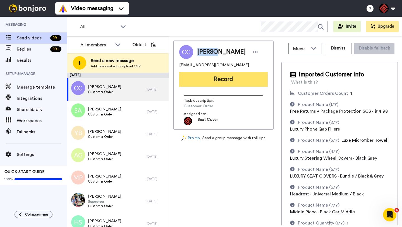
click at [207, 83] on button "Record" at bounding box center [223, 79] width 89 height 15
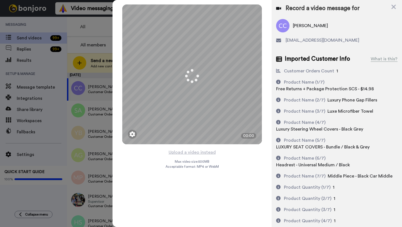
click at [191, 156] on div "Upload a video instead Max video size: 500 MB Acceptable format: MP4 or WebM" at bounding box center [192, 184] width 53 height 71
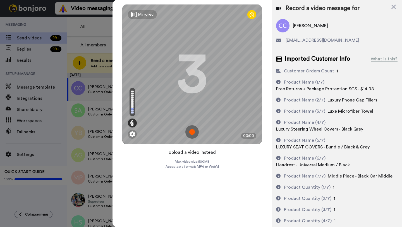
click at [187, 152] on button "Upload a video instead" at bounding box center [192, 152] width 51 height 7
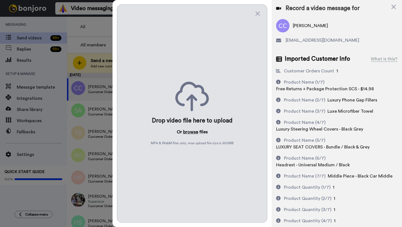
click at [185, 133] on button "browse" at bounding box center [190, 131] width 15 height 7
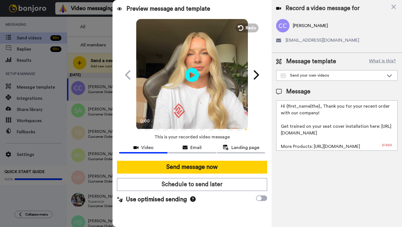
drag, startPoint x: 320, startPoint y: 107, endPoint x: 287, endPoint y: 107, distance: 33.0
click at [287, 107] on textarea "Hi {first_name|the}, Thank you for your recent order with our company! Get trai…" at bounding box center [336, 125] width 121 height 50
paste textarea "Calvin"
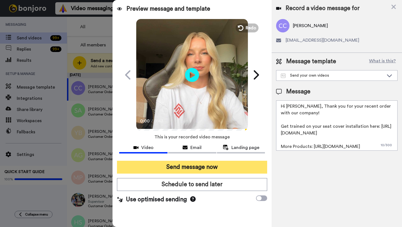
type textarea "Hi Calvin, Thank you for your recent order with our company! Get trained on you…"
click at [207, 163] on button "Send message now" at bounding box center [192, 167] width 150 height 13
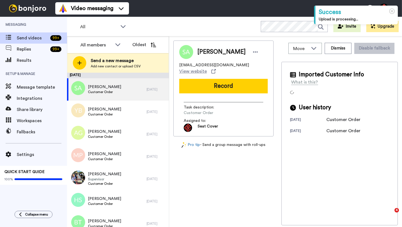
click at [204, 53] on span "[PERSON_NAME]" at bounding box center [221, 52] width 48 height 8
copy span "[PERSON_NAME]"
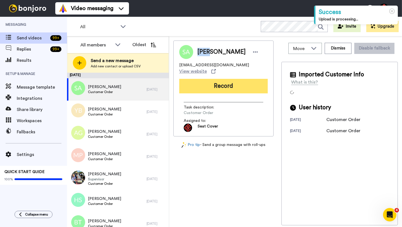
click at [209, 87] on button "Record" at bounding box center [223, 86] width 89 height 15
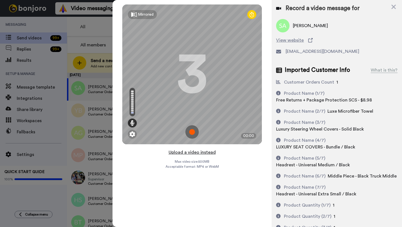
click at [194, 152] on button "Upload a video instead" at bounding box center [192, 152] width 51 height 7
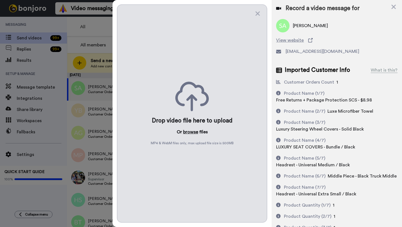
click at [190, 132] on button "browse" at bounding box center [190, 131] width 15 height 7
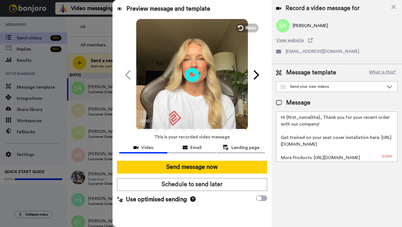
drag, startPoint x: 319, startPoint y: 118, endPoint x: 287, endPoint y: 118, distance: 32.1
click at [287, 118] on textarea "Hi {first_name|the}, Thank you for your recent order with our company! Get trai…" at bounding box center [336, 136] width 121 height 50
paste textarea "[PERSON_NAME]"
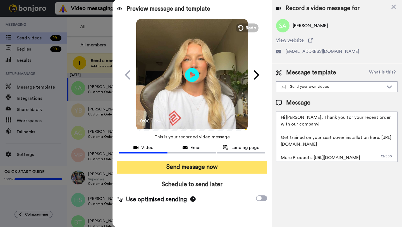
type textarea "Hi [PERSON_NAME], Thank you for your recent order with our company! Get trained…"
click at [214, 166] on button "Send message now" at bounding box center [192, 167] width 150 height 13
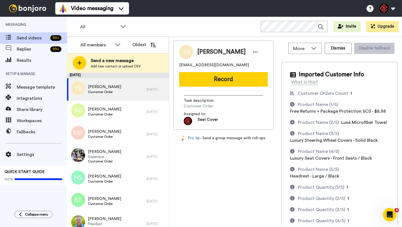
click at [203, 51] on span "[PERSON_NAME]" at bounding box center [221, 52] width 48 height 8
copy span "[PERSON_NAME]"
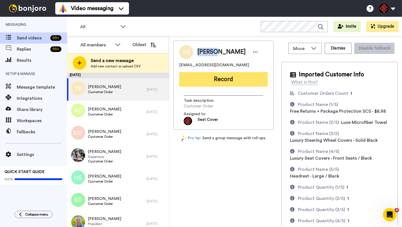
click at [206, 84] on button "Record" at bounding box center [223, 79] width 89 height 15
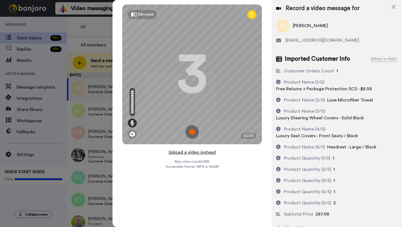
click at [193, 151] on button "Upload a video instead" at bounding box center [192, 152] width 51 height 7
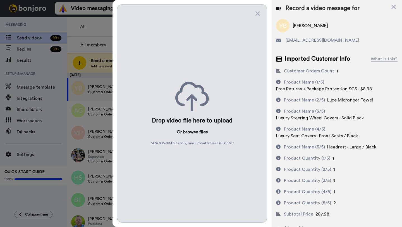
click at [190, 132] on button "browse" at bounding box center [190, 131] width 15 height 7
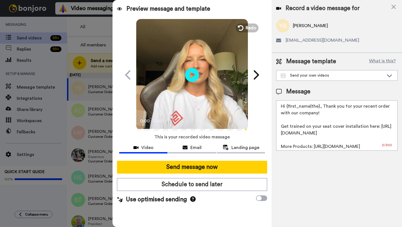
drag, startPoint x: 318, startPoint y: 107, endPoint x: 285, endPoint y: 107, distance: 33.0
click at [285, 107] on textarea "Hi {first_name|the}, Thank you for your recent order with our company! Get trai…" at bounding box center [336, 125] width 121 height 50
paste textarea "[PERSON_NAME]"
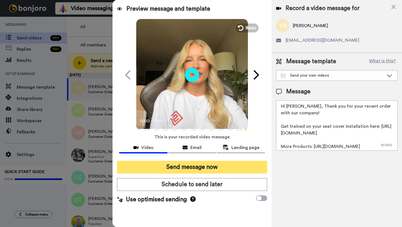
type textarea "Hi [PERSON_NAME], Thank you for your recent order with our company! Get trained…"
click at [185, 167] on button "Send message now" at bounding box center [192, 167] width 150 height 13
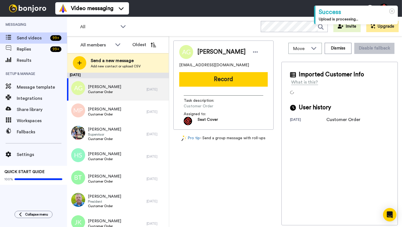
click at [208, 54] on span "Andrew Grover" at bounding box center [221, 52] width 48 height 8
copy span "Andrew"
click at [211, 87] on div "Andrew Grover mtgrover77@gmail.com Record Task description : Customer Order Ass…" at bounding box center [223, 84] width 100 height 89
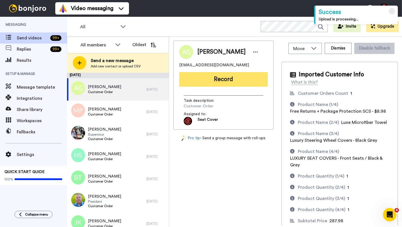
click at [210, 81] on button "Record" at bounding box center [223, 79] width 89 height 15
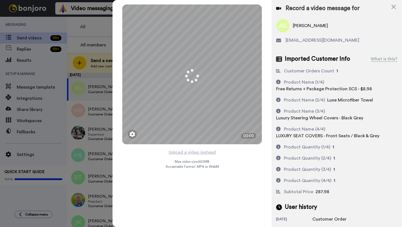
click at [190, 153] on button "Upload a video instead" at bounding box center [192, 152] width 51 height 7
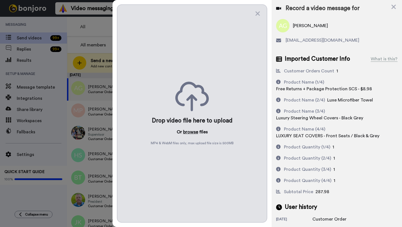
click at [190, 131] on button "browse" at bounding box center [190, 131] width 15 height 7
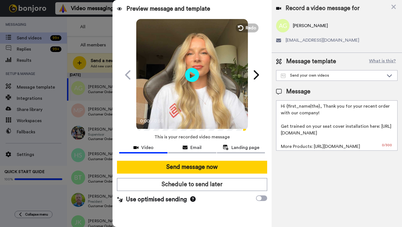
drag, startPoint x: 319, startPoint y: 107, endPoint x: 286, endPoint y: 107, distance: 32.4
click at [286, 107] on textarea "Hi {first_name|the}, Thank you for your recent order with our company! Get trai…" at bounding box center [336, 125] width 121 height 50
paste textarea "Andrew"
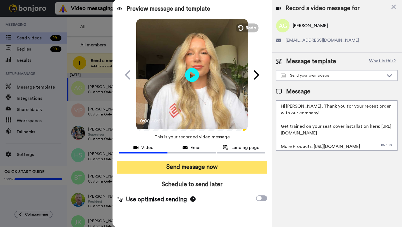
type textarea "Hi Andrew, Thank you for your recent order with our company! Get trained on you…"
click at [198, 170] on button "Send message now" at bounding box center [192, 167] width 150 height 13
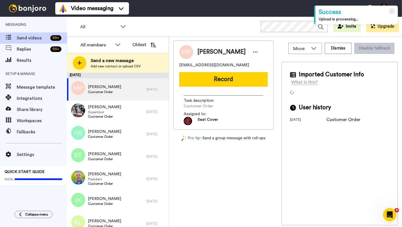
click at [203, 53] on span "[PERSON_NAME]" at bounding box center [221, 52] width 48 height 8
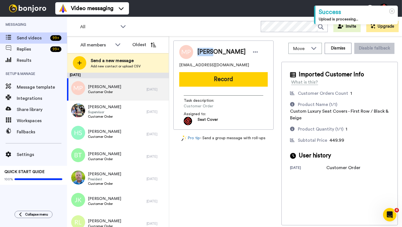
copy span "[PERSON_NAME]"
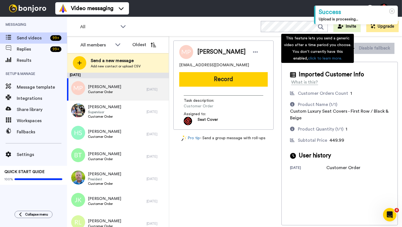
click at [340, 51] on div "This feature lets you send a generic video after a time period you choose. You …" at bounding box center [317, 48] width 73 height 29
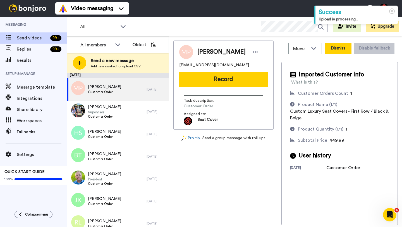
click at [338, 47] on button "Dismiss" at bounding box center [338, 48] width 27 height 11
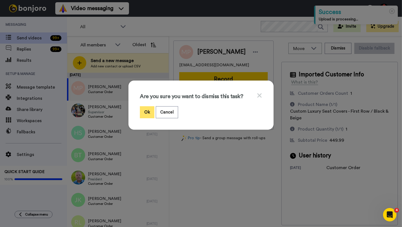
click at [146, 111] on button "Ok" at bounding box center [147, 112] width 15 height 12
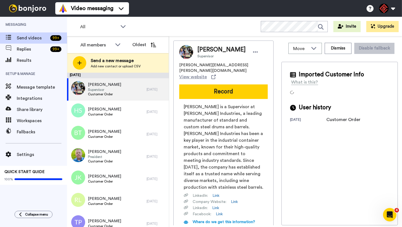
click at [206, 49] on span "[PERSON_NAME]" at bounding box center [221, 50] width 48 height 8
copy span "[PERSON_NAME]"
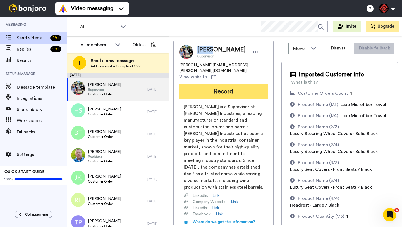
click at [211, 85] on button "Record" at bounding box center [223, 91] width 89 height 15
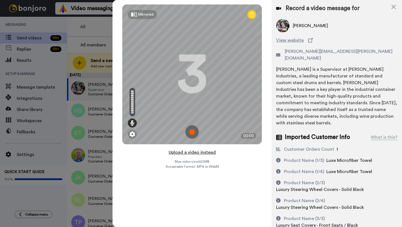
click at [193, 151] on button "Upload a video instead" at bounding box center [192, 152] width 51 height 7
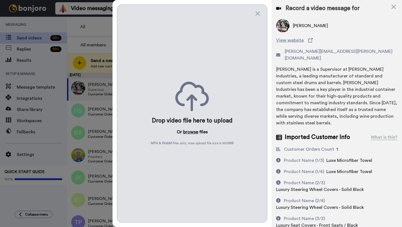
click at [191, 132] on button "browse" at bounding box center [190, 131] width 15 height 7
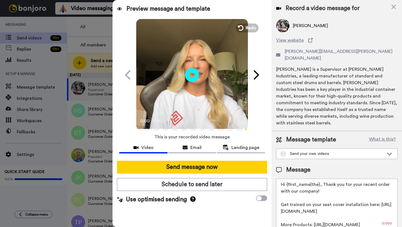
drag, startPoint x: 319, startPoint y: 171, endPoint x: 288, endPoint y: 173, distance: 31.3
click at [288, 178] on textarea "Hi {first_name|the}, Thank you for your recent order with our company! Get trai…" at bounding box center [336, 203] width 121 height 50
paste textarea "[PERSON_NAME]"
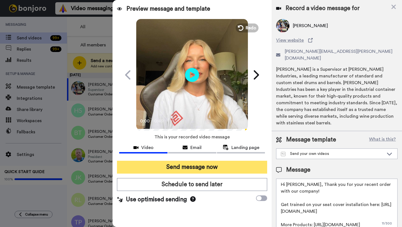
type textarea "Hi [PERSON_NAME], Thank you for your recent order with our company! Get trained…"
click at [208, 170] on button "Send message now" at bounding box center [192, 167] width 150 height 13
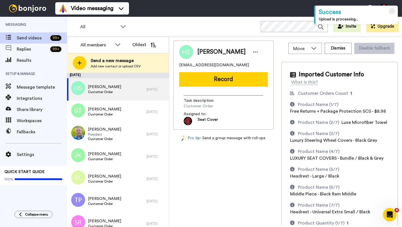
click at [204, 50] on span "Hailey Schoenvogel" at bounding box center [221, 52] width 48 height 8
copy span "Hailey"
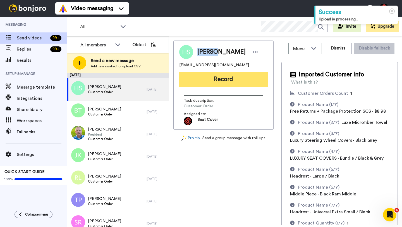
click at [215, 78] on button "Record" at bounding box center [223, 79] width 89 height 15
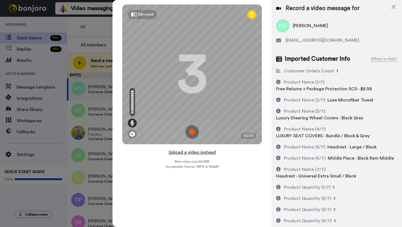
click at [193, 152] on button "Upload a video instead" at bounding box center [192, 152] width 51 height 7
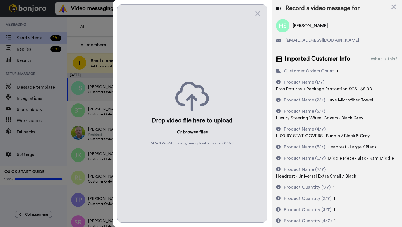
click at [189, 132] on button "browse" at bounding box center [190, 131] width 15 height 7
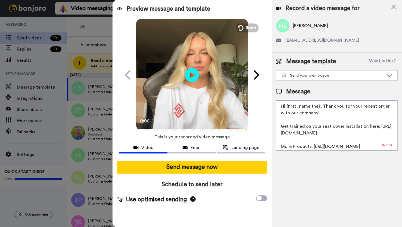
drag, startPoint x: 319, startPoint y: 108, endPoint x: 288, endPoint y: 108, distance: 31.0
click at [288, 108] on textarea "Hi {first_name|the}, Thank you for your recent order with our company! Get trai…" at bounding box center [336, 125] width 121 height 50
paste textarea "Hailey"
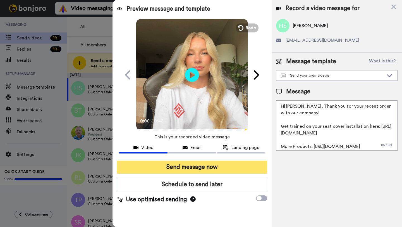
type textarea "Hi Hailey, Thank you for your recent order with our company! Get trained on you…"
click at [213, 164] on button "Send message now" at bounding box center [192, 167] width 150 height 13
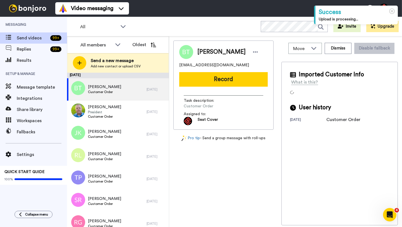
click at [203, 55] on span "[PERSON_NAME]" at bounding box center [221, 52] width 48 height 8
copy span "[PERSON_NAME]"
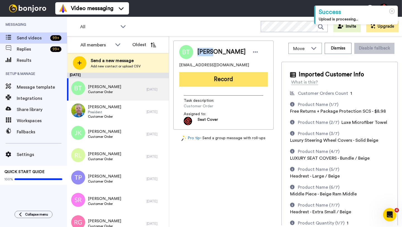
click at [218, 86] on button "Record" at bounding box center [223, 79] width 89 height 15
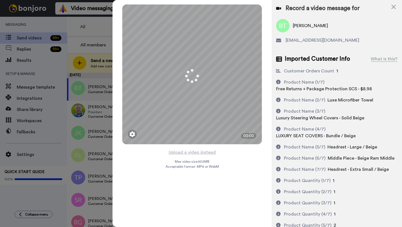
click at [190, 152] on button "Upload a video instead" at bounding box center [192, 152] width 51 height 7
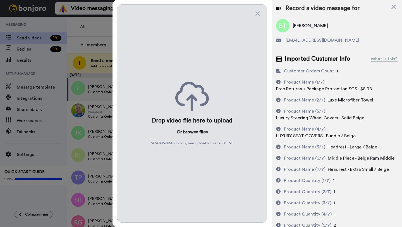
click at [188, 134] on button "browse" at bounding box center [190, 131] width 15 height 7
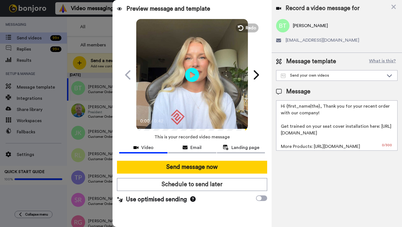
drag, startPoint x: 319, startPoint y: 107, endPoint x: 287, endPoint y: 107, distance: 31.6
click at [287, 107] on textarea "Hi {first_name|the}, Thank you for your recent order with our company! Get trai…" at bounding box center [336, 125] width 121 height 50
paste textarea "[PERSON_NAME]"
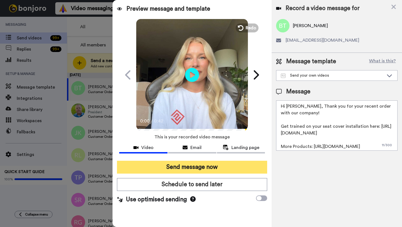
type textarea "Hi [PERSON_NAME], Thank you for your recent order with our company! Get trained…"
click at [202, 165] on button "Send message now" at bounding box center [192, 167] width 150 height 13
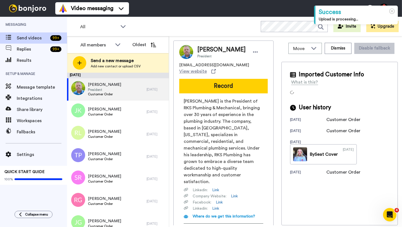
click at [336, 54] on div "Move WORKSPACES View all Default Task List + Add a new workspace Dismiss Disabl…" at bounding box center [340, 48] width 116 height 16
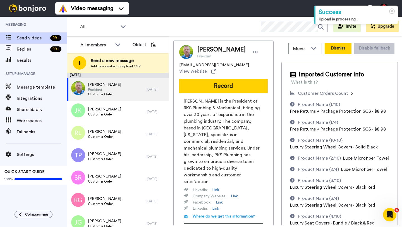
click at [336, 51] on button "Dismiss" at bounding box center [338, 48] width 27 height 11
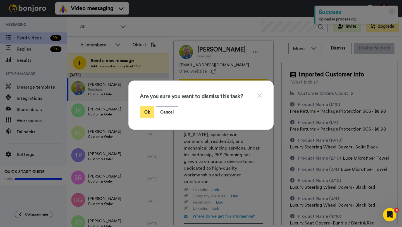
click at [146, 113] on button "Ok" at bounding box center [147, 112] width 15 height 12
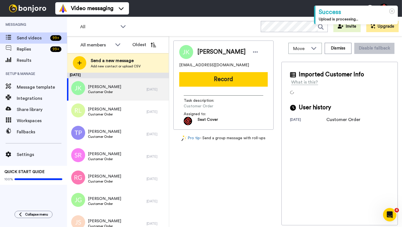
click at [205, 54] on span "Jerome Keller" at bounding box center [221, 52] width 48 height 8
copy span "Jerome"
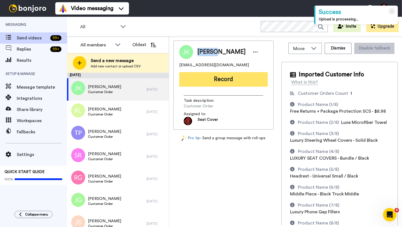
click at [212, 81] on button "Record" at bounding box center [223, 79] width 89 height 15
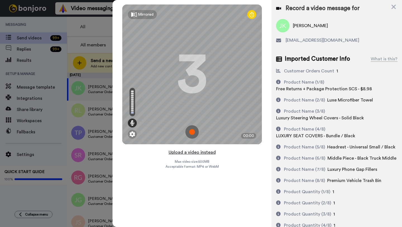
click at [190, 152] on button "Upload a video instead" at bounding box center [192, 152] width 51 height 7
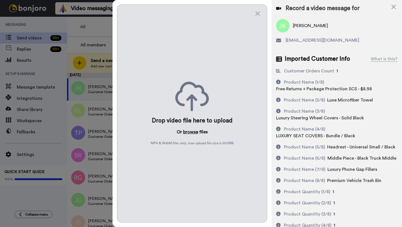
click at [191, 133] on button "browse" at bounding box center [190, 131] width 15 height 7
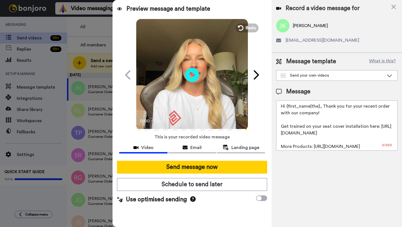
drag, startPoint x: 319, startPoint y: 108, endPoint x: 286, endPoint y: 108, distance: 32.7
click at [286, 108] on textarea "Hi {first_name|the}, Thank you for your recent order with our company! Get trai…" at bounding box center [336, 125] width 121 height 50
paste textarea "Jerome"
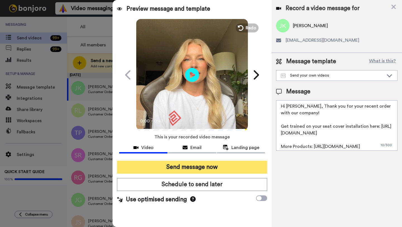
type textarea "Hi Jerome, Thank you for your recent order with our company! Get trained on you…"
click at [209, 165] on button "Send message now" at bounding box center [192, 167] width 150 height 13
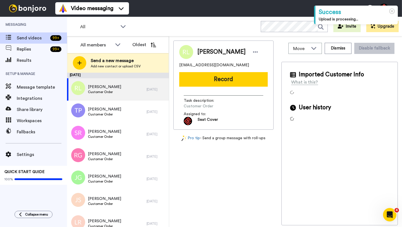
click at [202, 53] on span "RODNEY L MALEY" at bounding box center [221, 52] width 48 height 8
copy span "RODNEY"
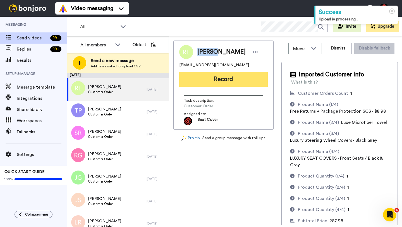
click at [211, 85] on button "Record" at bounding box center [223, 79] width 89 height 15
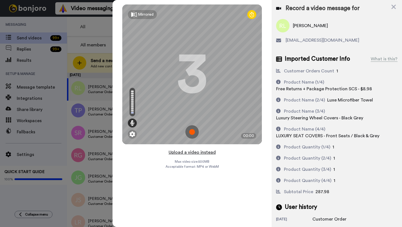
click at [195, 152] on button "Upload a video instead" at bounding box center [192, 152] width 51 height 7
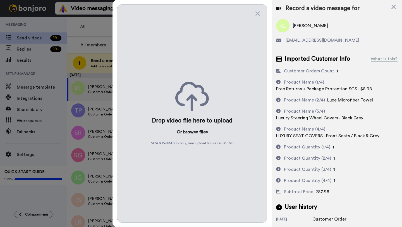
click at [189, 132] on button "browse" at bounding box center [190, 131] width 15 height 7
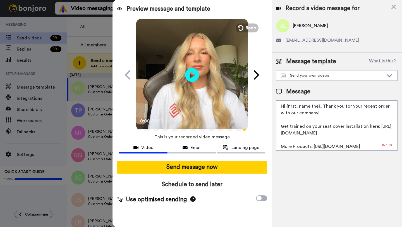
drag, startPoint x: 319, startPoint y: 107, endPoint x: 286, endPoint y: 108, distance: 32.4
click at [286, 108] on textarea "Hi {first_name|the}, Thank you for your recent order with our company! Get trai…" at bounding box center [336, 125] width 121 height 50
paste textarea "RODNEY"
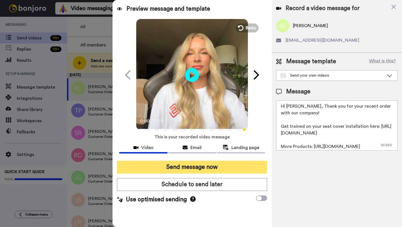
type textarea "Hi Rodney, Thank you for your recent order with our company! Get trained on you…"
click at [207, 171] on button "Send message now" at bounding box center [192, 167] width 150 height 13
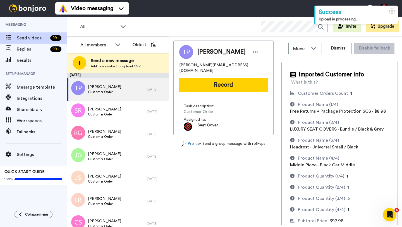
click at [206, 53] on span "[PERSON_NAME]" at bounding box center [221, 52] width 48 height 8
copy span "[PERSON_NAME]"
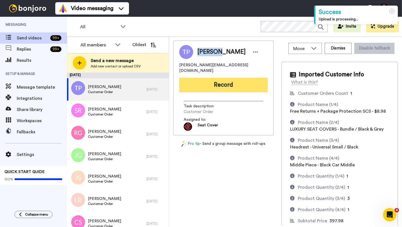
click at [217, 83] on button "Record" at bounding box center [223, 85] width 89 height 15
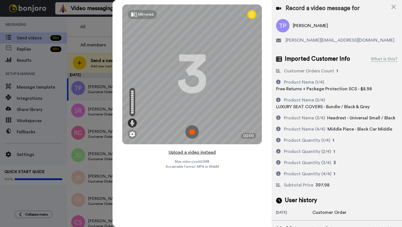
click at [187, 152] on button "Upload a video instead" at bounding box center [192, 152] width 51 height 7
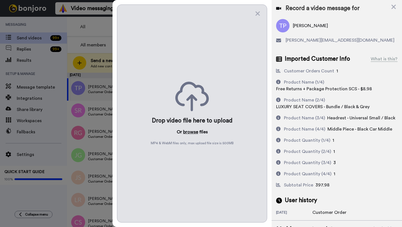
click at [187, 132] on button "browse" at bounding box center [190, 131] width 15 height 7
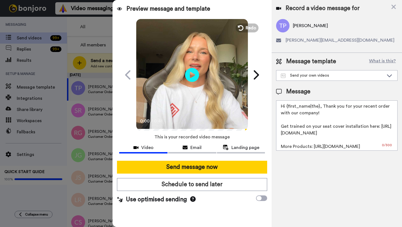
drag, startPoint x: 319, startPoint y: 107, endPoint x: 288, endPoint y: 107, distance: 31.0
click at [288, 107] on textarea "Hi {first_name|the}, Thank you for your recent order with our company! Get trai…" at bounding box center [336, 125] width 121 height 50
paste textarea "[PERSON_NAME]"
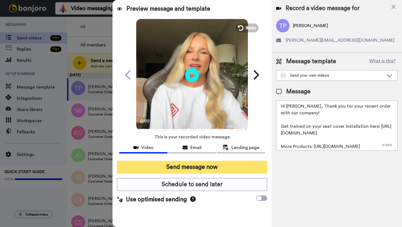
type textarea "Hi [PERSON_NAME], Thank you for your recent order with our company! Get trained…"
click at [211, 165] on button "Send message now" at bounding box center [192, 167] width 150 height 13
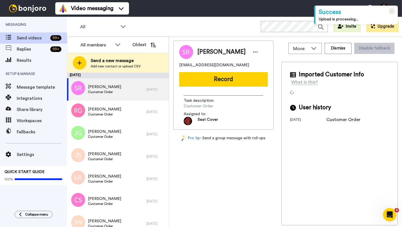
click at [204, 51] on span "[PERSON_NAME]" at bounding box center [221, 52] width 48 height 8
copy span "[PERSON_NAME]"
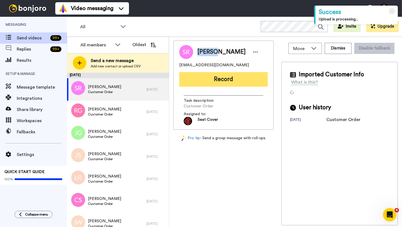
click at [214, 73] on button "Record" at bounding box center [223, 79] width 89 height 15
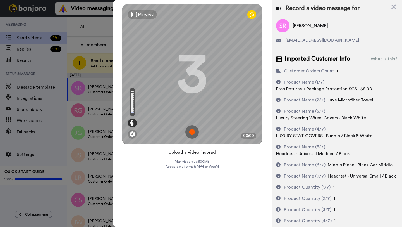
click at [190, 153] on button "Upload a video instead" at bounding box center [192, 152] width 51 height 7
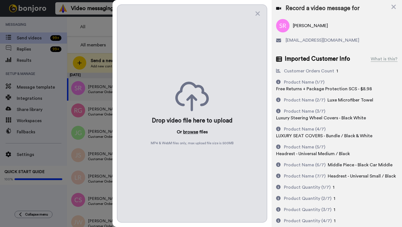
click at [191, 130] on button "browse" at bounding box center [190, 131] width 15 height 7
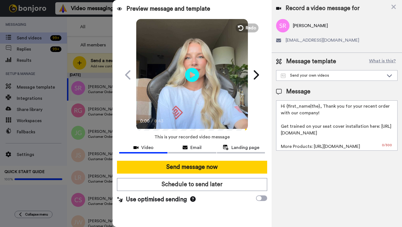
drag, startPoint x: 319, startPoint y: 108, endPoint x: 290, endPoint y: 107, distance: 29.6
click at [290, 107] on textarea "Hi {first_name|the}, Thank you for your recent order with our company! Get trai…" at bounding box center [336, 125] width 121 height 50
paste textarea "Shauna"
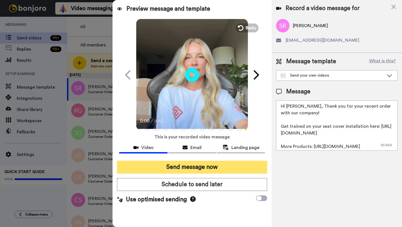
type textarea "Hi Shauna, Thank you for your recent order with our company! Get trained on you…"
click at [198, 167] on button "Send message now" at bounding box center [192, 167] width 150 height 13
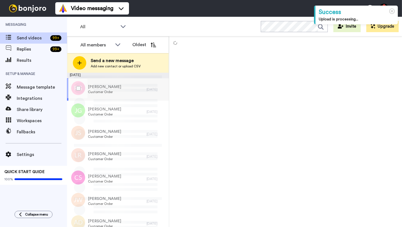
click at [139, 93] on div "[PERSON_NAME] Customer Order" at bounding box center [107, 89] width 80 height 22
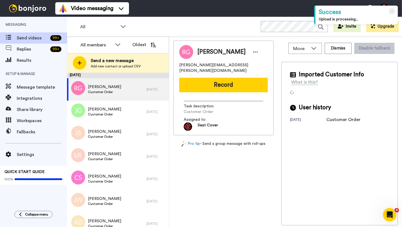
click at [201, 53] on span "[PERSON_NAME]" at bounding box center [221, 52] width 48 height 8
copy span "[PERSON_NAME]"
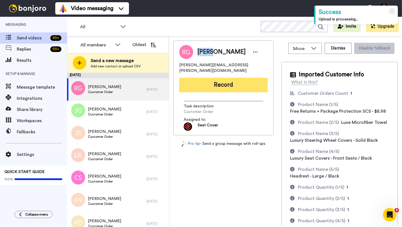
click at [212, 80] on button "Record" at bounding box center [223, 85] width 89 height 15
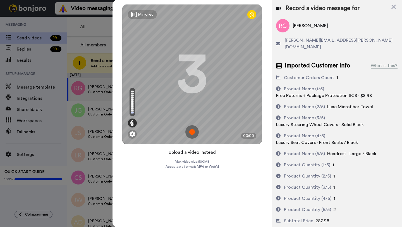
click at [194, 153] on button "Upload a video instead" at bounding box center [192, 152] width 51 height 7
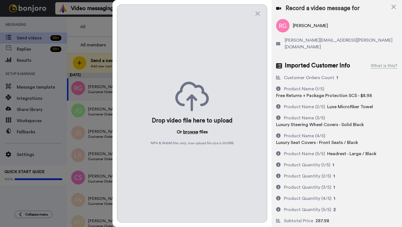
click at [195, 129] on button "browse" at bounding box center [190, 131] width 15 height 7
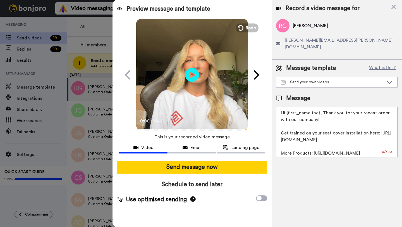
drag, startPoint x: 319, startPoint y: 107, endPoint x: 287, endPoint y: 107, distance: 31.8
click at [287, 107] on textarea "Hi {first_name|the}, Thank you for your recent order with our company! Get trai…" at bounding box center [336, 132] width 121 height 50
paste textarea "Randy"
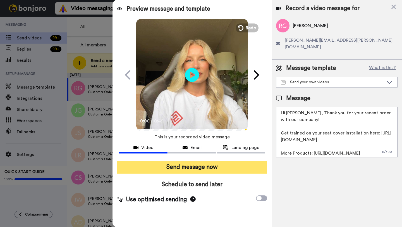
type textarea "Hi Randy, Thank you for your recent order with our company! Get trained on your…"
click at [204, 162] on button "Send message now" at bounding box center [192, 167] width 150 height 13
